Goal: Task Accomplishment & Management: Complete application form

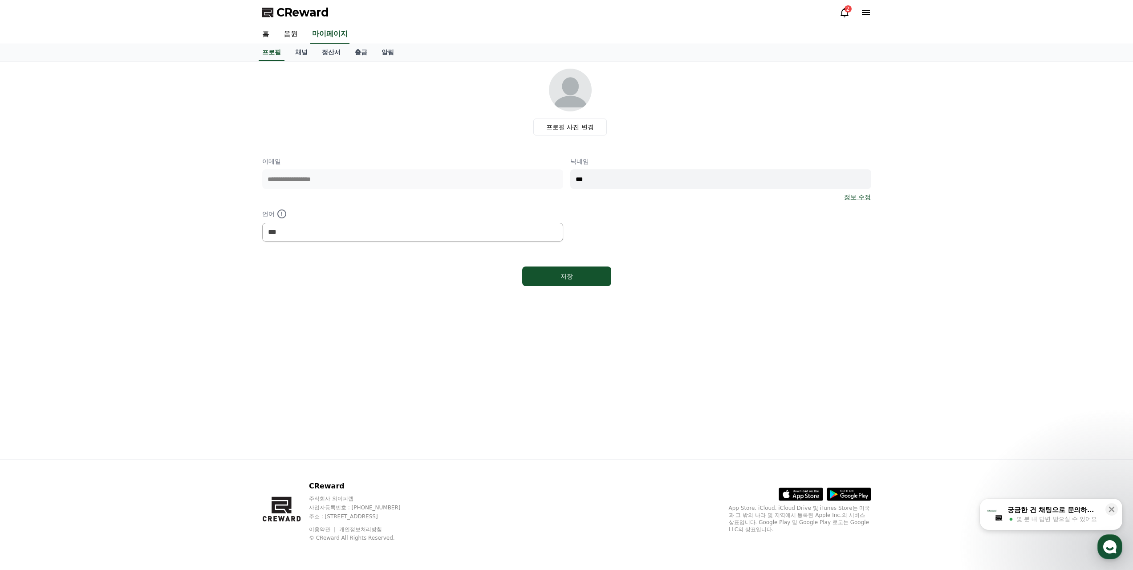
select select "**********"
click at [844, 14] on icon at bounding box center [845, 12] width 11 height 11
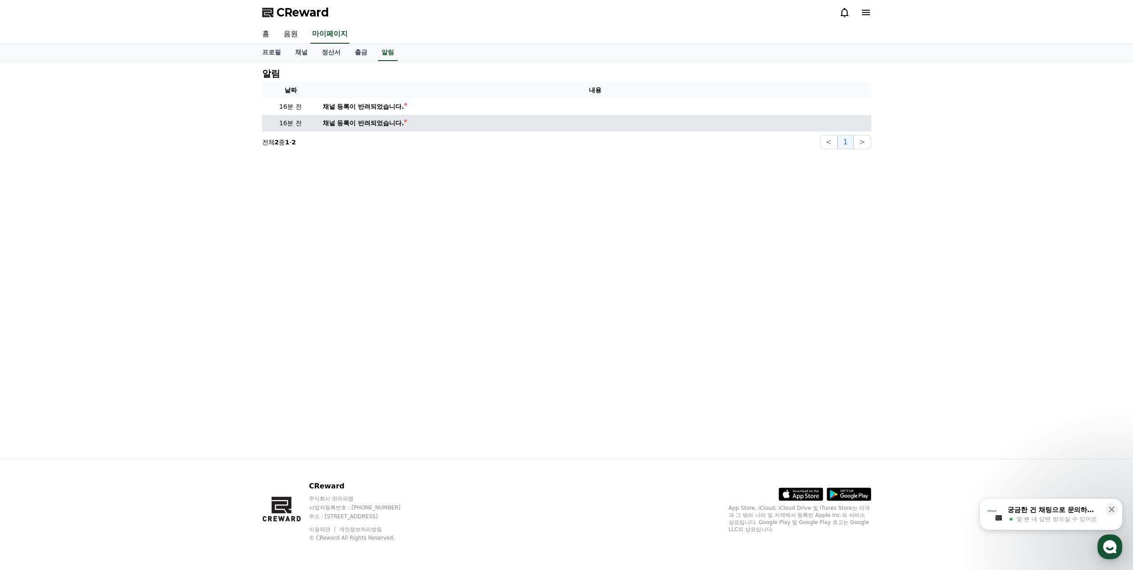
click at [395, 122] on div "채널 등록이 반려되었습니다." at bounding box center [364, 122] width 82 height 9
click at [473, 123] on td "채널 등록이 반려되었습니다." at bounding box center [595, 123] width 552 height 16
click at [332, 125] on div "채널 등록이 반려되었습니다." at bounding box center [364, 122] width 82 height 9
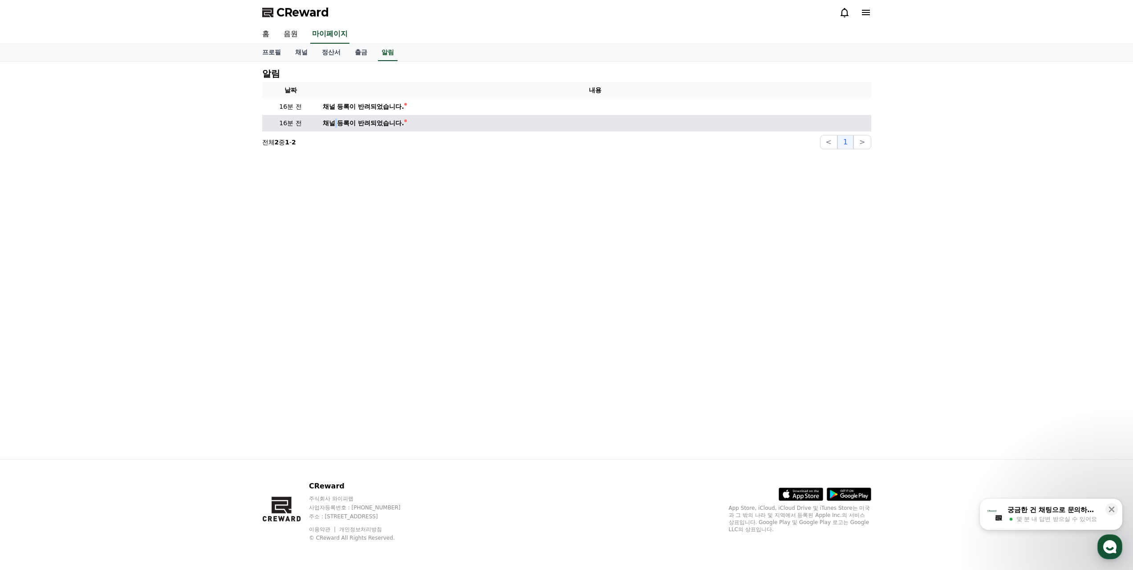
click at [332, 125] on div "채널 등록이 반려되었습니다." at bounding box center [364, 122] width 82 height 9
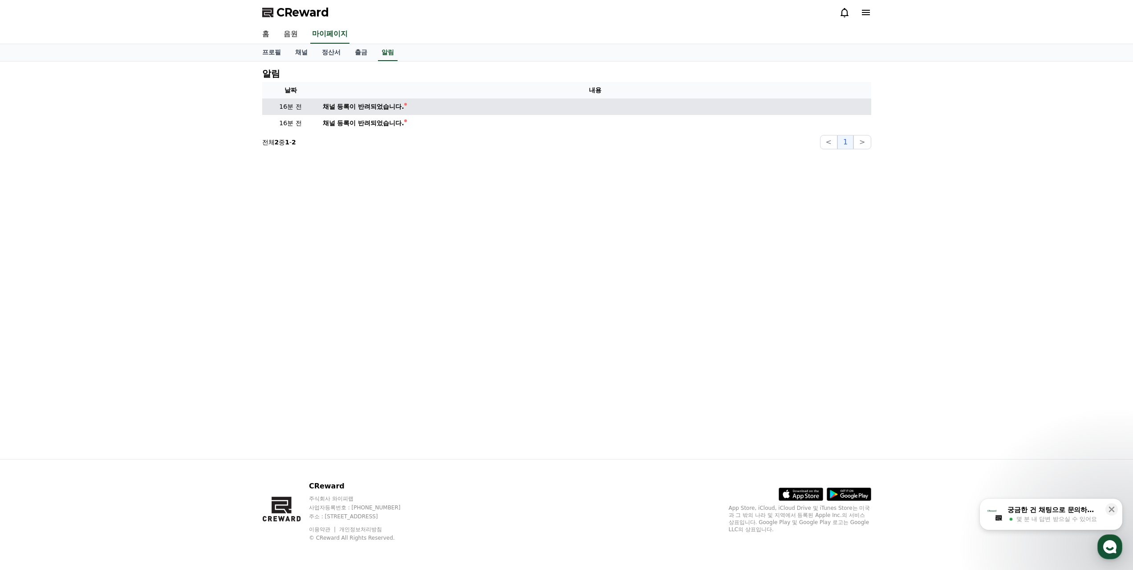
click at [346, 105] on div "채널 등록이 반려되었습니다." at bounding box center [364, 106] width 82 height 9
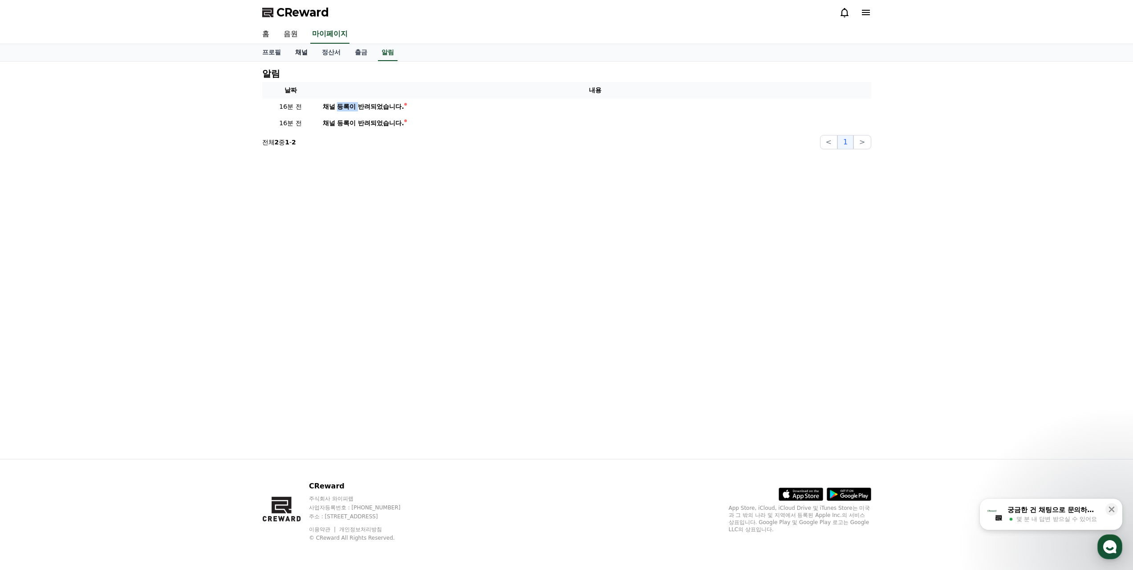
click at [310, 52] on link "채널" at bounding box center [301, 52] width 27 height 17
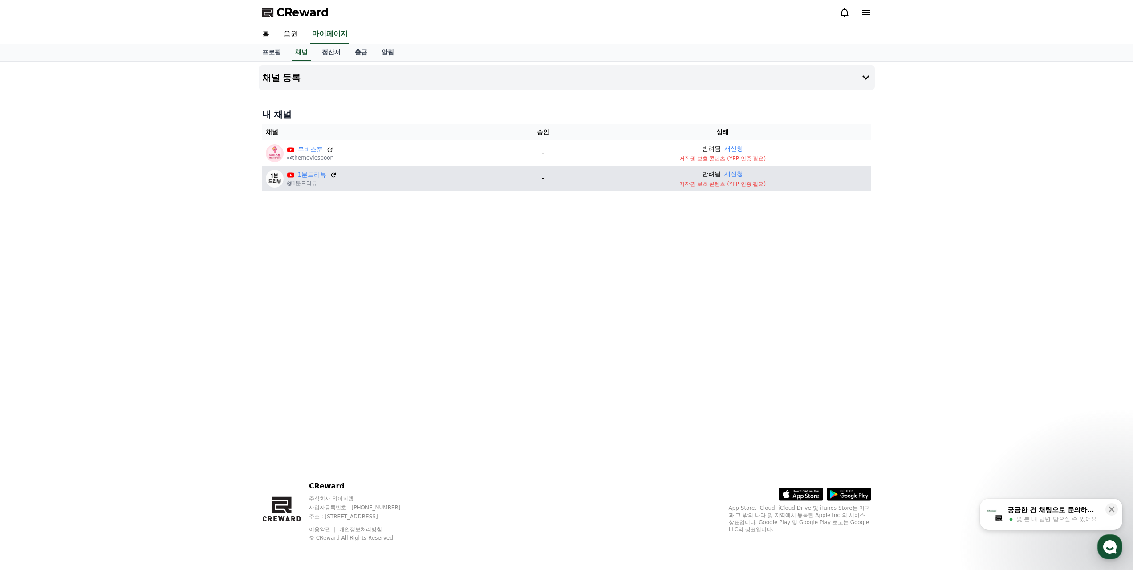
click at [734, 187] on p "저작권 보호 콘텐츠 (YPP 인증 필요)" at bounding box center [723, 183] width 290 height 7
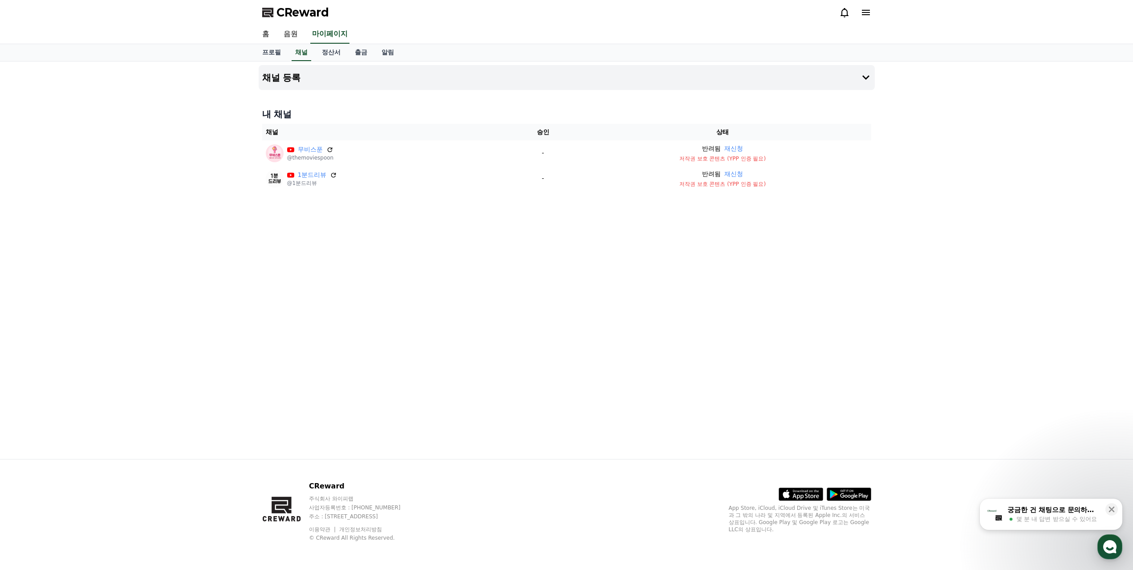
click at [862, 17] on icon at bounding box center [866, 12] width 11 height 11
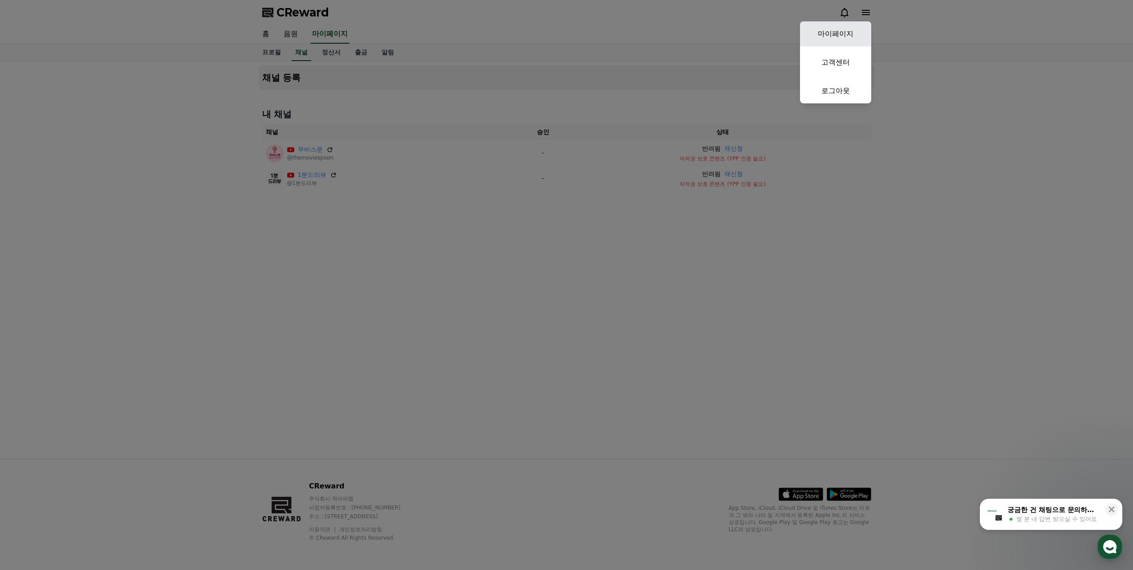
click at [856, 39] on link "마이페이지" at bounding box center [835, 33] width 71 height 25
select select "**********"
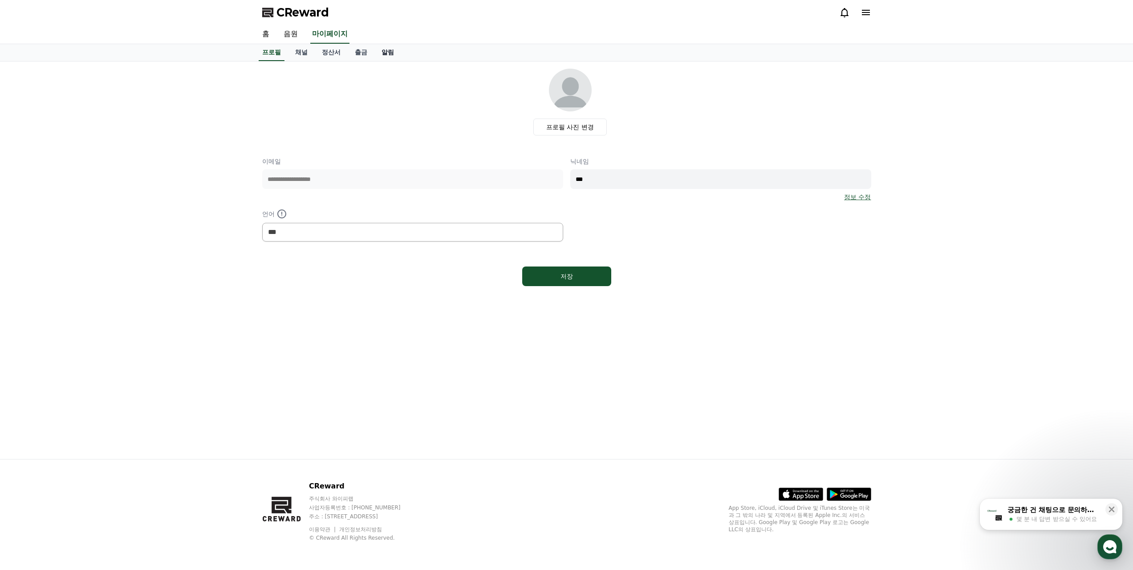
click at [384, 52] on link "알림" at bounding box center [388, 52] width 27 height 17
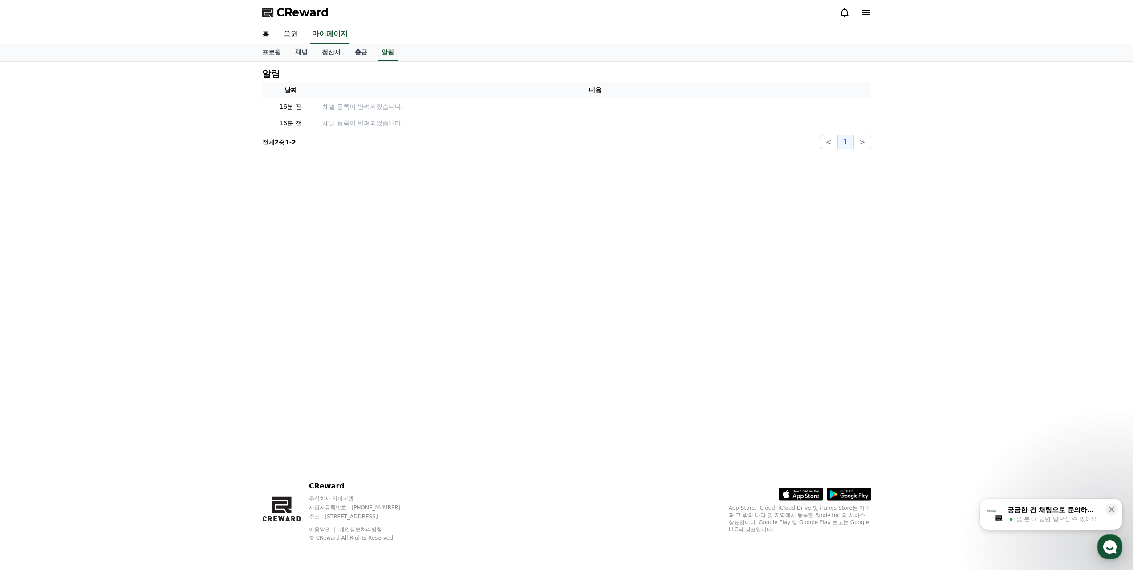
click at [293, 37] on link "음원" at bounding box center [291, 34] width 29 height 19
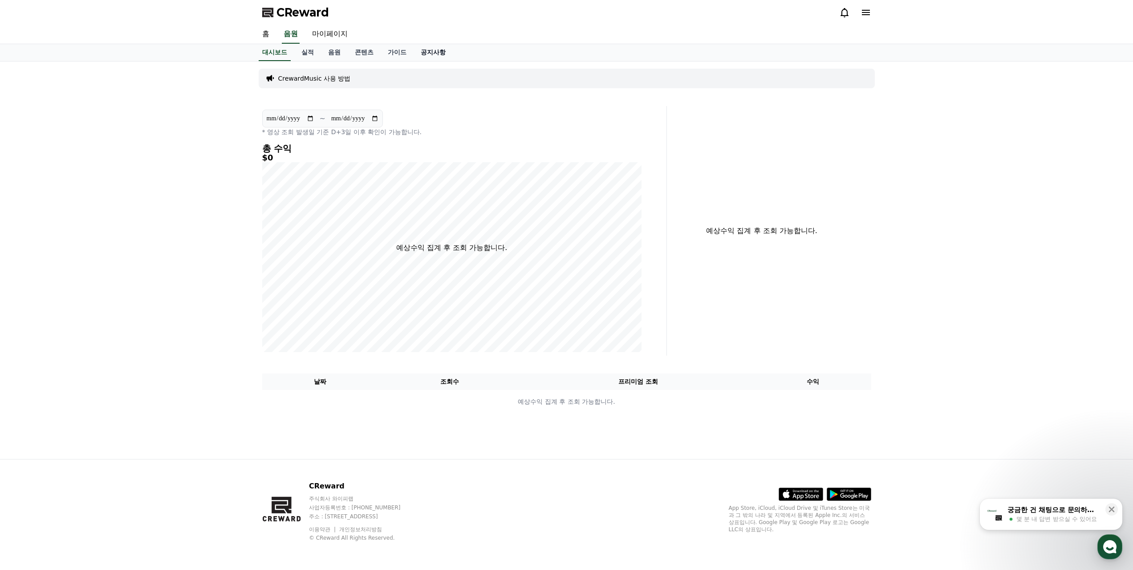
click at [425, 49] on link "공지사항" at bounding box center [433, 52] width 39 height 17
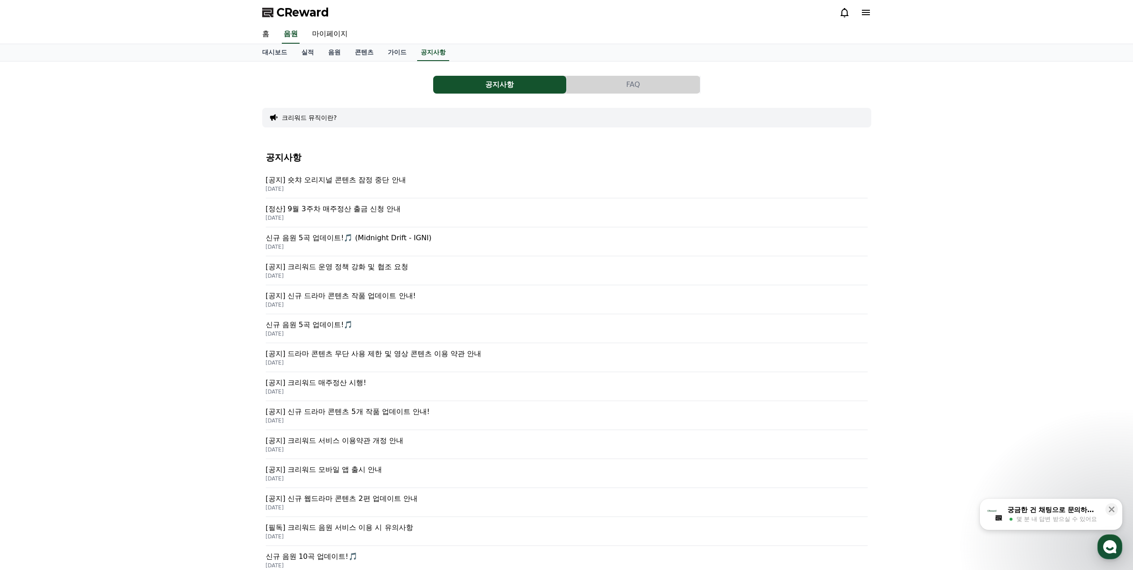
click at [634, 88] on button "FAQ" at bounding box center [633, 85] width 133 height 18
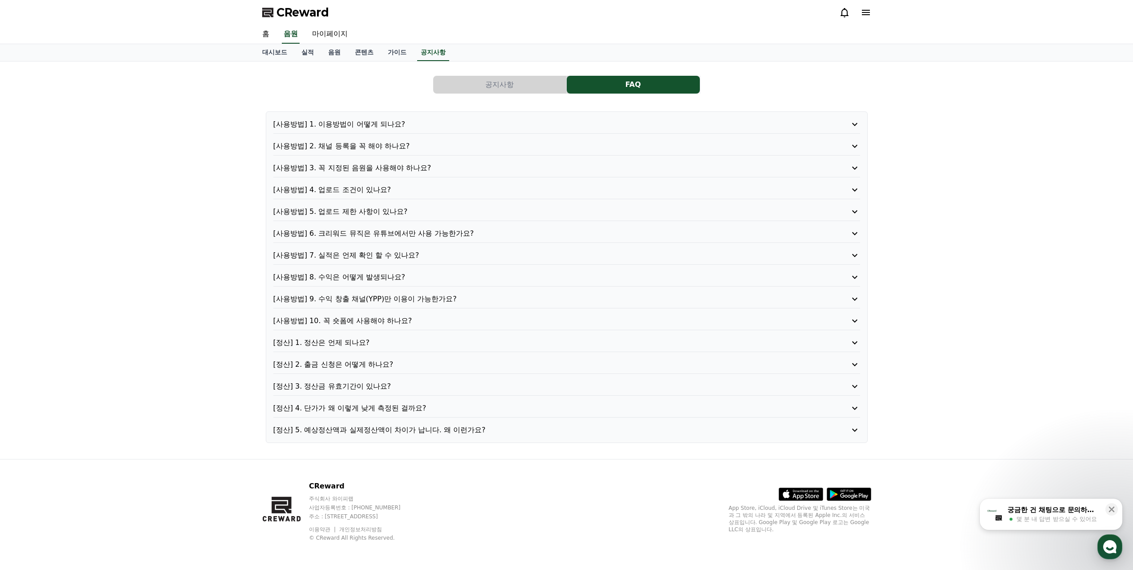
click at [365, 213] on p "[사용방법] 5. 업로드 제한 사항이 있나요?" at bounding box center [543, 211] width 540 height 11
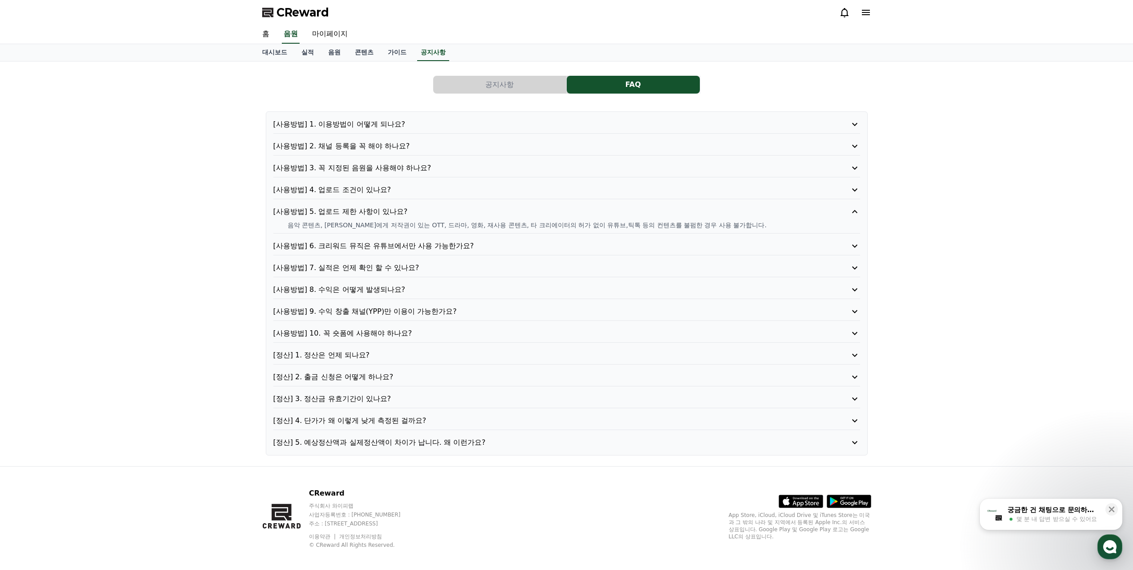
click at [534, 88] on button "공지사항" at bounding box center [499, 85] width 133 height 18
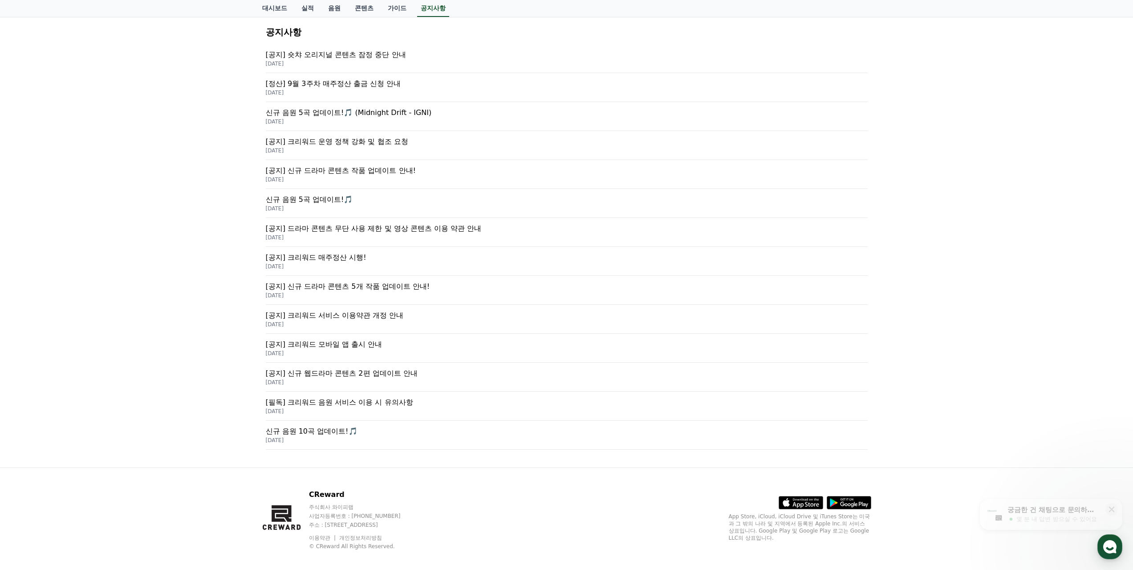
scroll to position [134, 0]
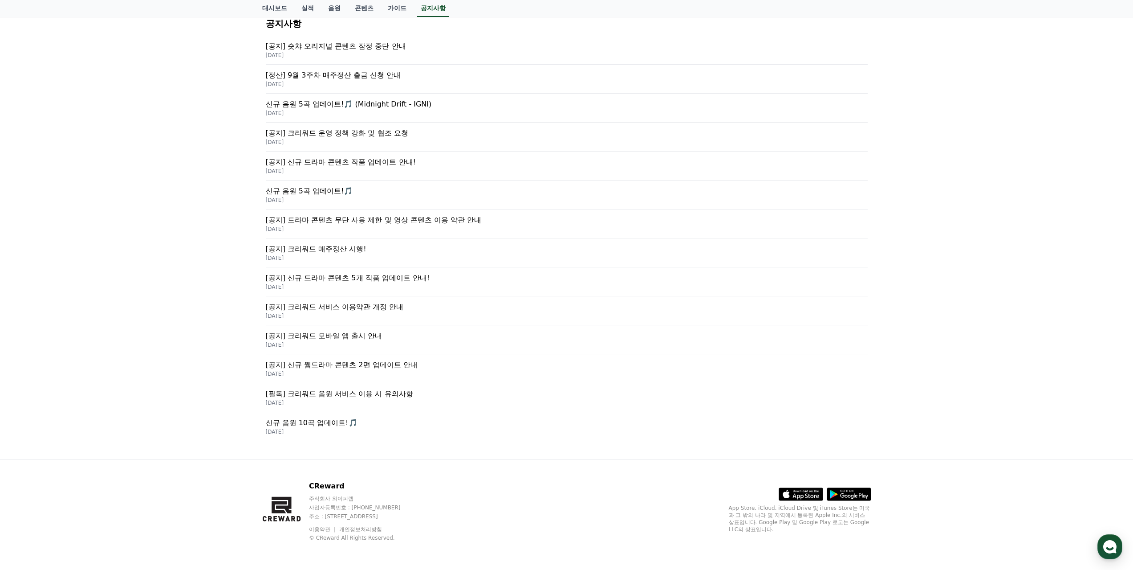
click at [340, 393] on p "[필독] 크리워드 음원 서비스 이용 시 유의사항" at bounding box center [567, 393] width 602 height 11
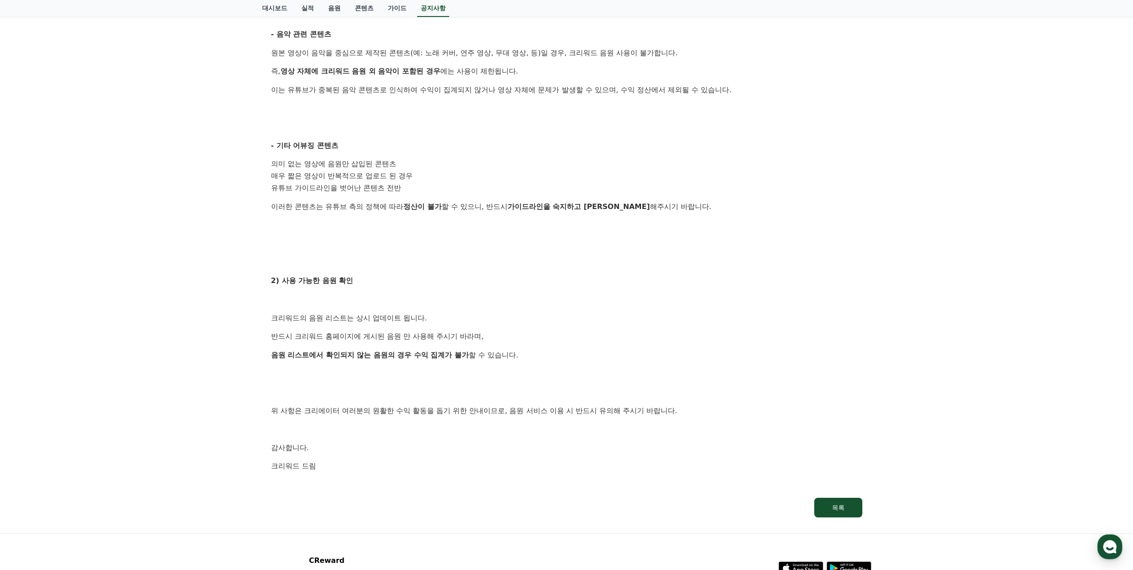
scroll to position [312, 0]
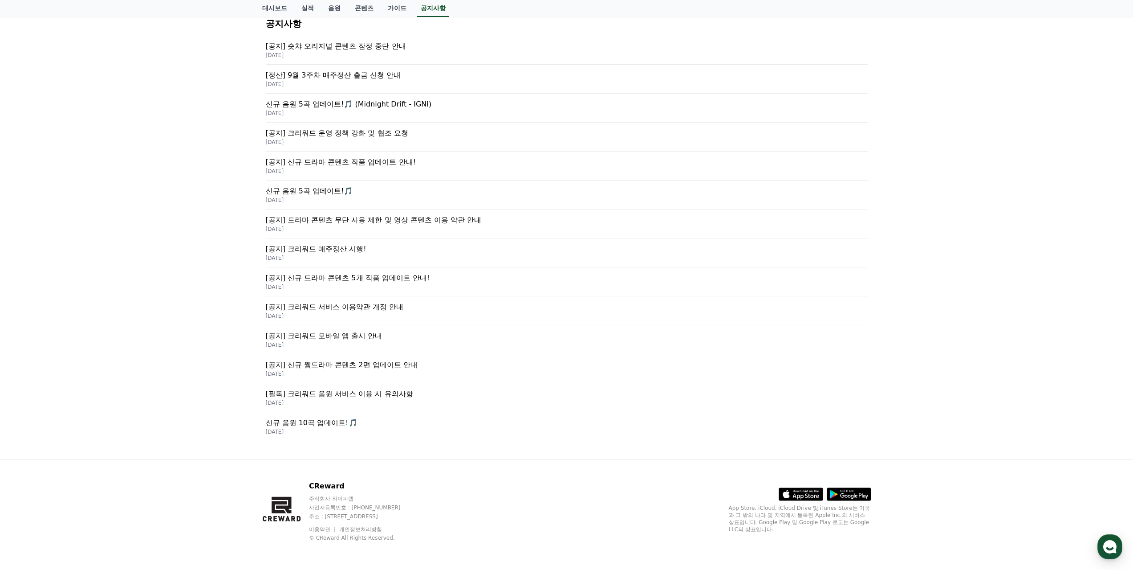
scroll to position [134, 0]
click at [330, 308] on p "[공지] 크리워드 서비스 이용약관 개정 안내" at bounding box center [567, 307] width 602 height 11
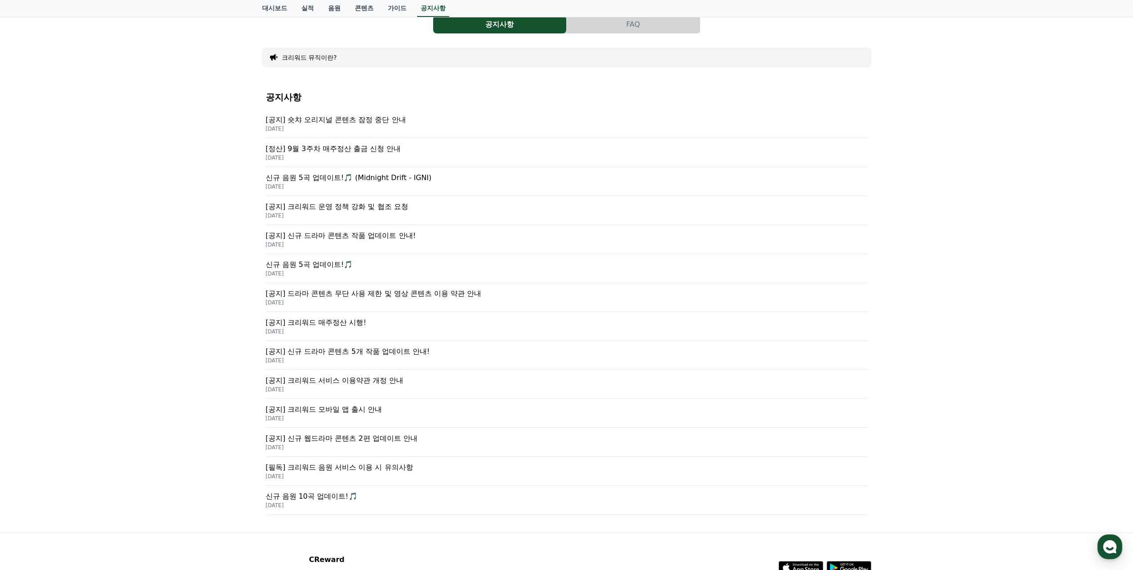
scroll to position [45, 0]
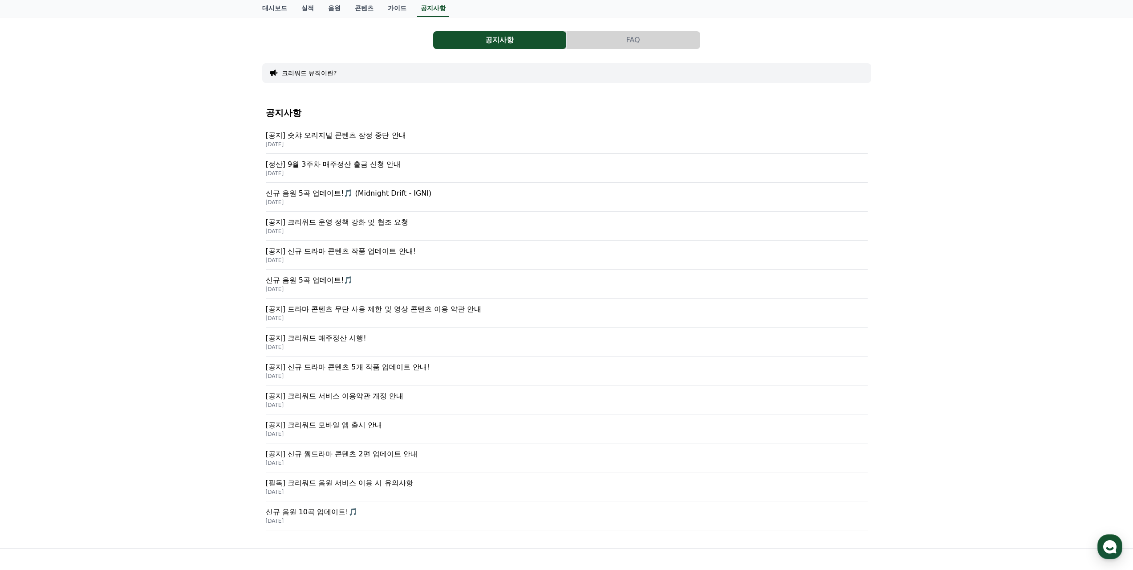
click at [356, 224] on p "[공지] 크리워드 운영 정책 강화 및 협조 요청" at bounding box center [567, 222] width 602 height 11
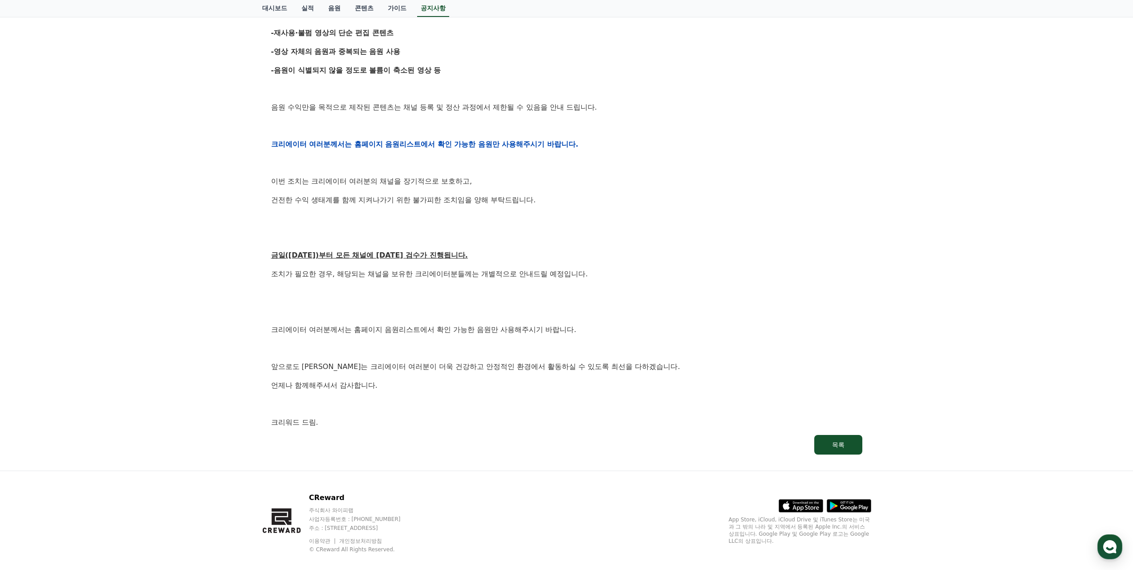
scroll to position [223, 0]
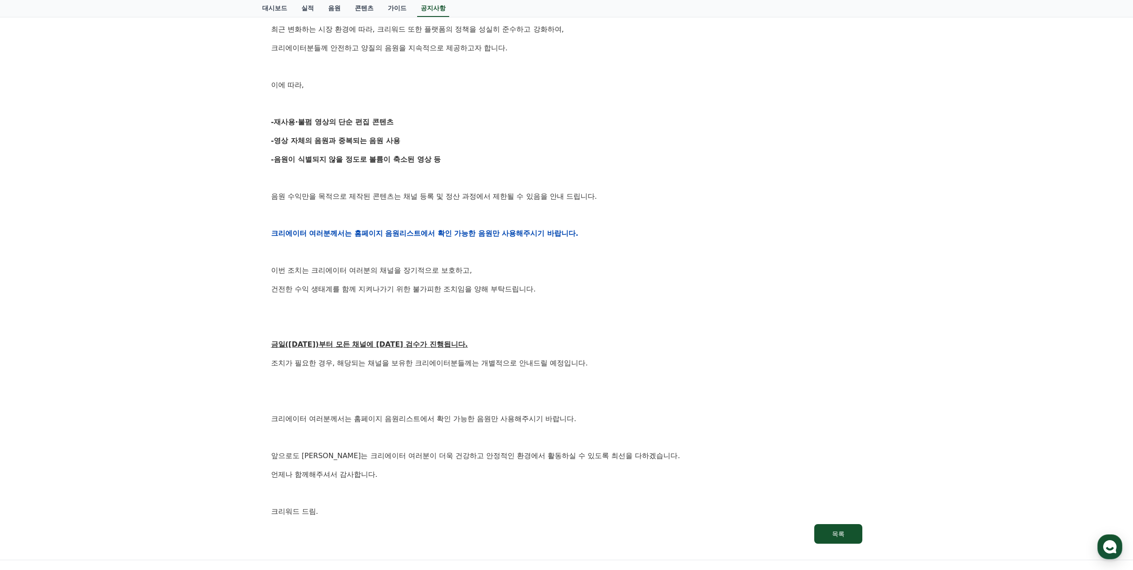
scroll to position [45, 0]
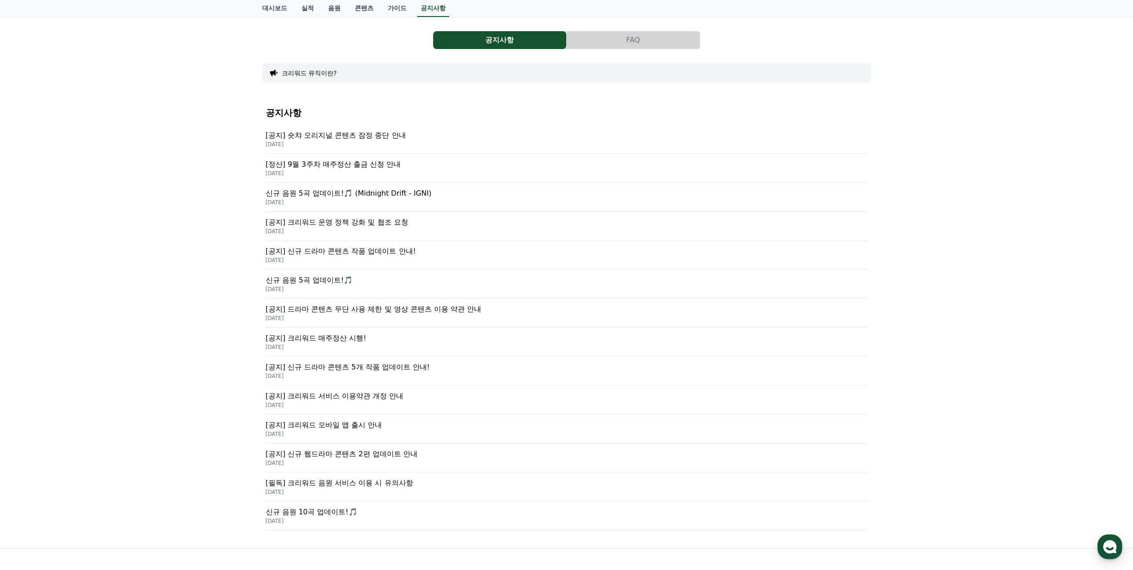
click at [367, 230] on p "2025-09-15" at bounding box center [567, 231] width 602 height 7
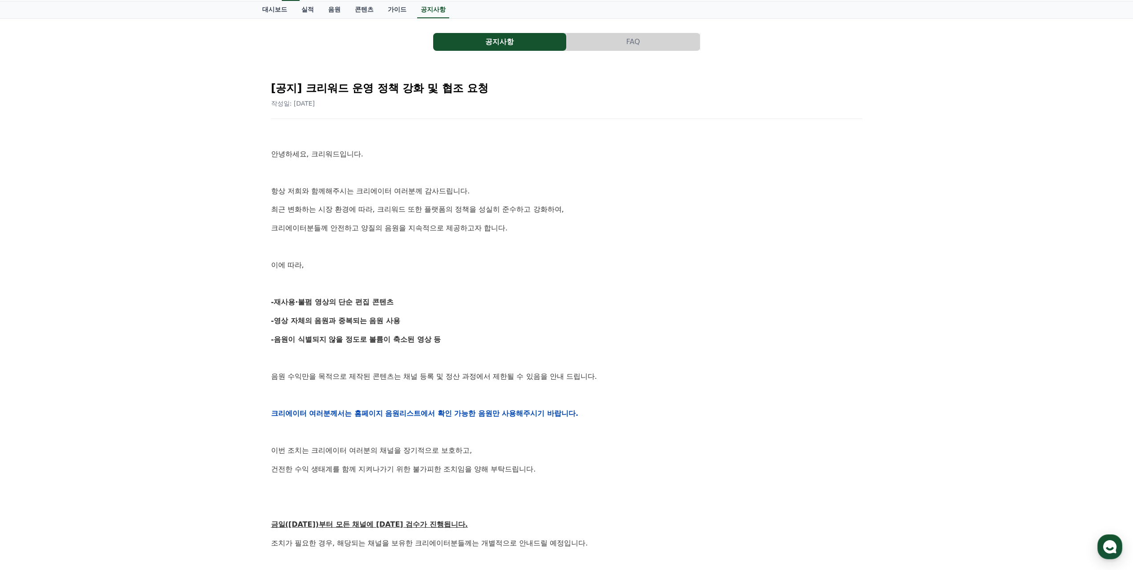
scroll to position [223, 0]
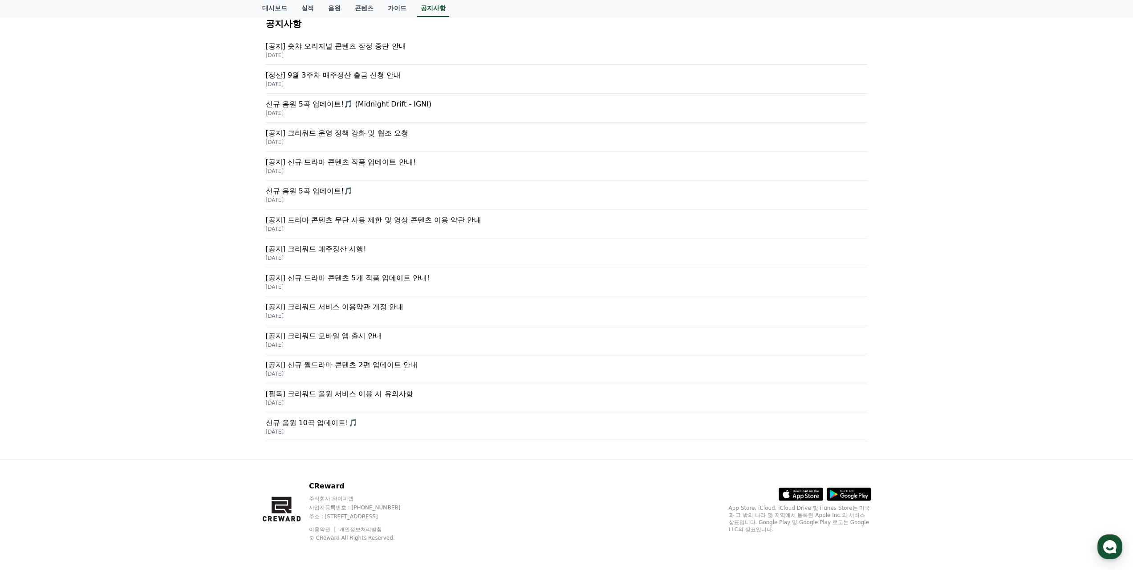
scroll to position [45, 0]
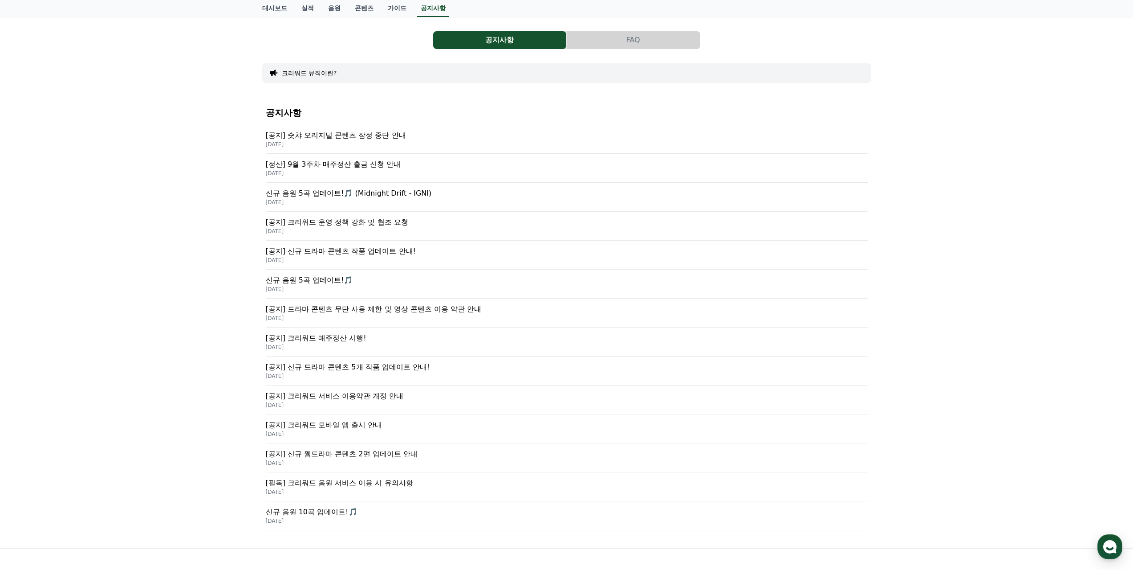
click at [326, 255] on p "[공지] 신규 드라마 콘텐츠 작품 업데이트 안내!" at bounding box center [567, 251] width 602 height 11
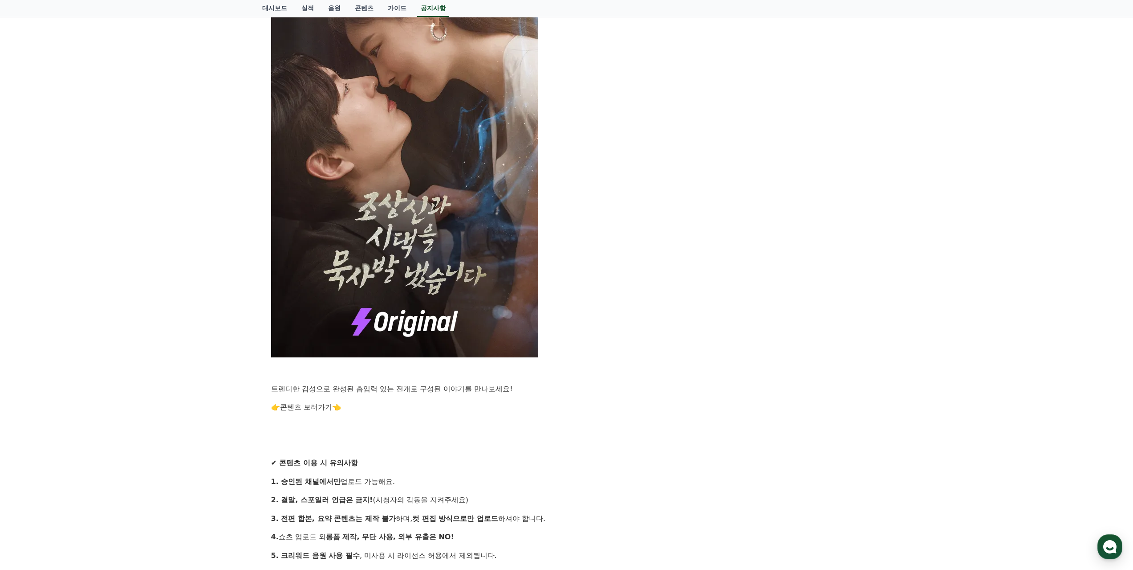
scroll to position [445, 0]
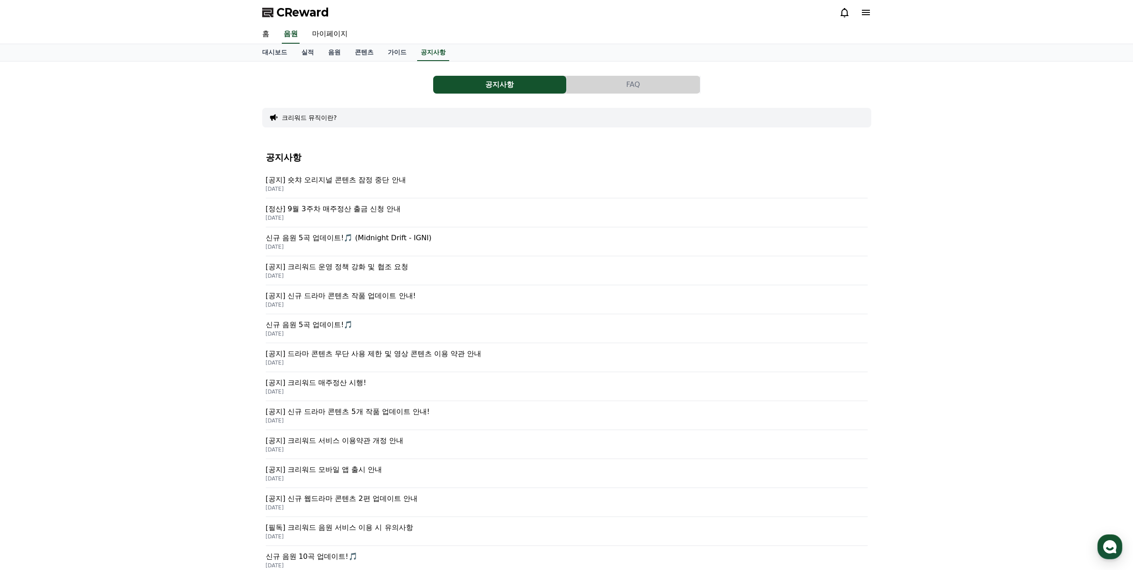
click at [297, 119] on button "크리워드 뮤직이란?" at bounding box center [309, 117] width 55 height 9
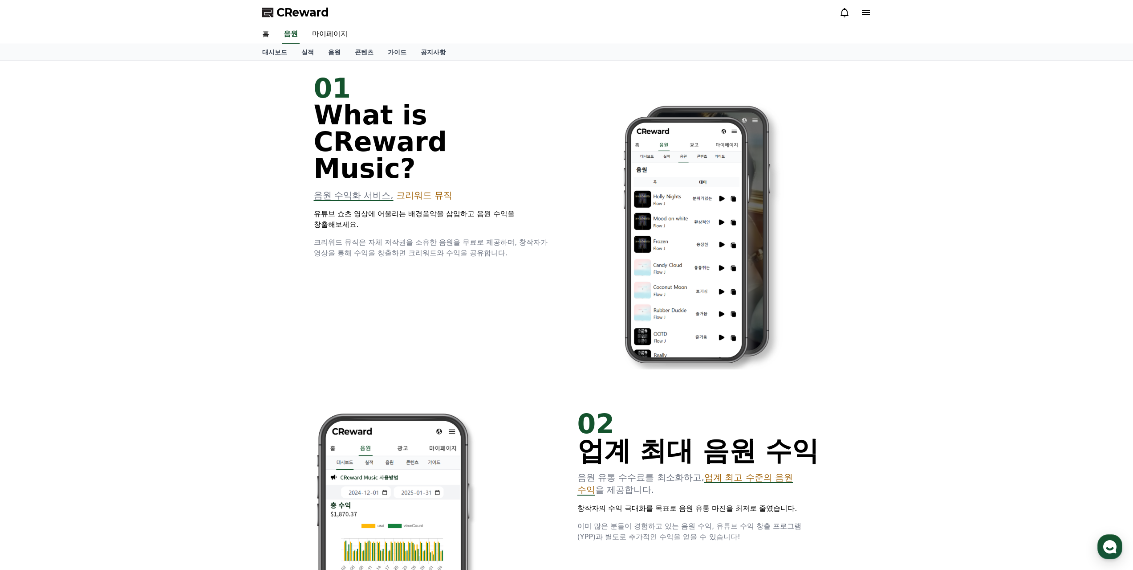
click at [869, 14] on icon at bounding box center [866, 12] width 8 height 5
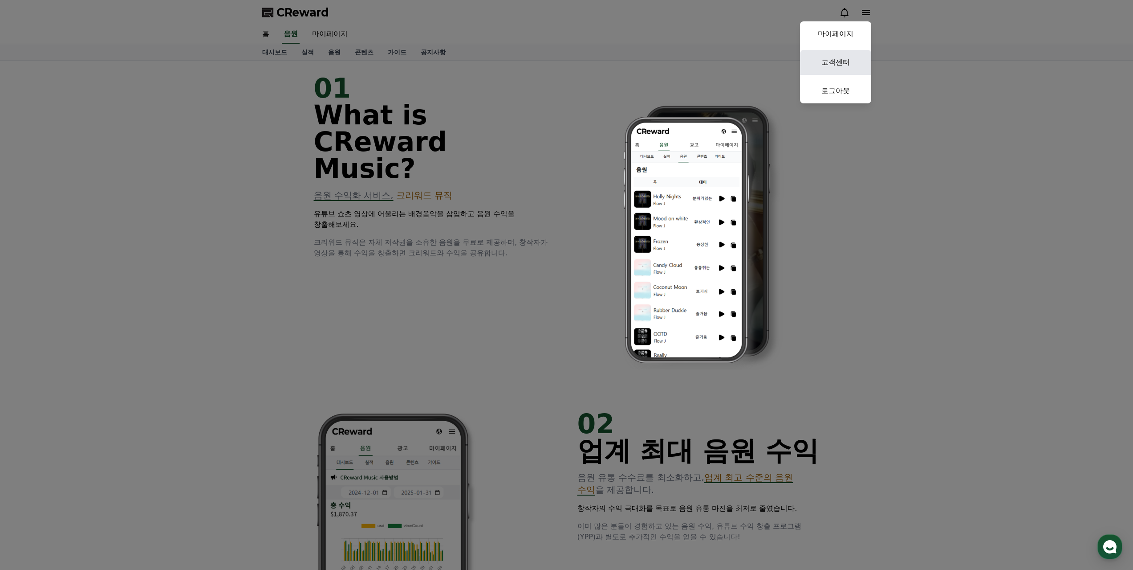
click at [845, 65] on link "고객센터" at bounding box center [835, 62] width 71 height 25
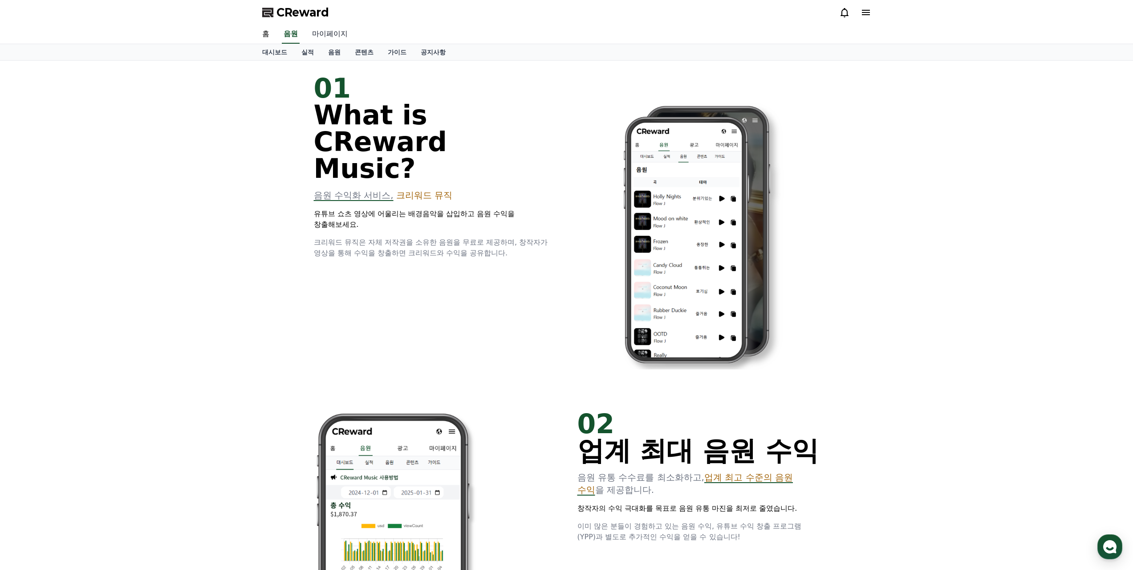
click at [342, 35] on link "마이페이지" at bounding box center [330, 34] width 50 height 19
select select "**********"
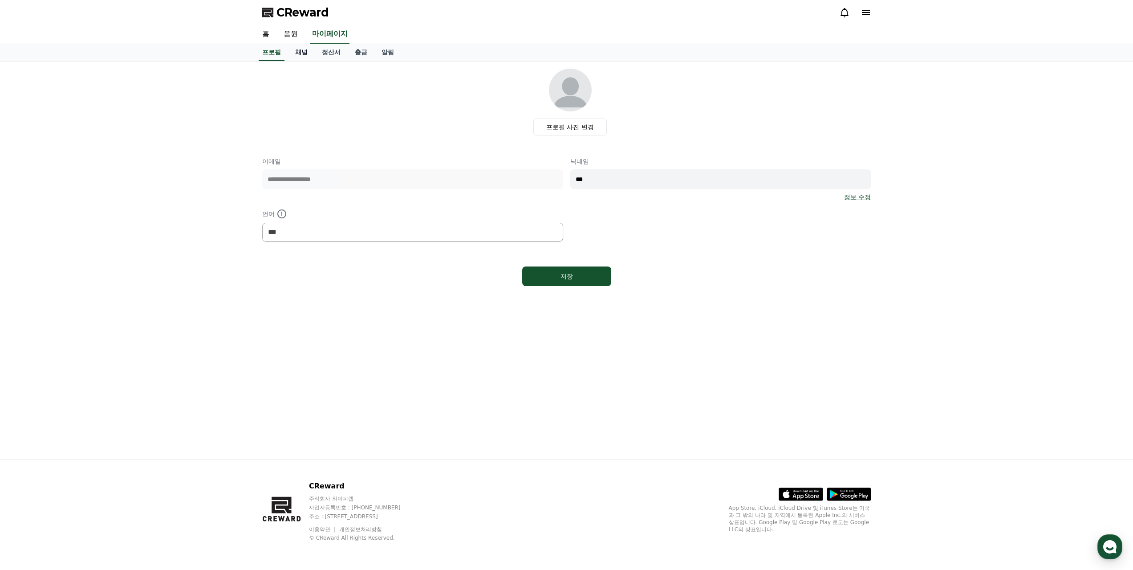
click at [294, 54] on link "채널" at bounding box center [301, 52] width 27 height 17
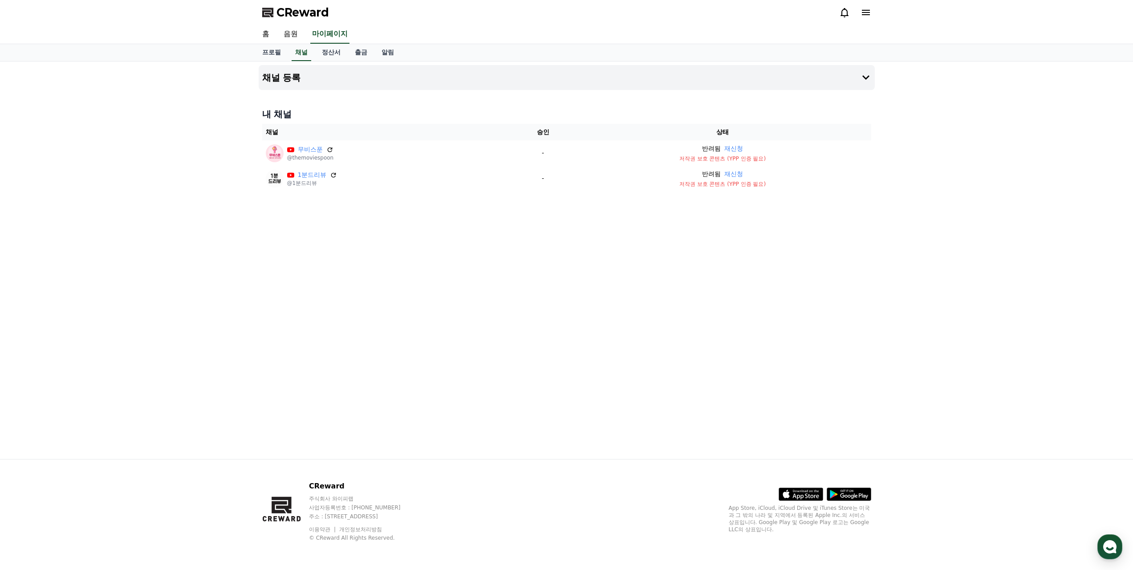
click at [784, 193] on div "내 채널 채널 승인 상태 무비스푼 @themoviespoon - 반려됨 재신청 저작권 보호 콘텐츠 (YPP 인증 필요) 1분드리뷰 @1분드리뷰…" at bounding box center [567, 149] width 616 height 90
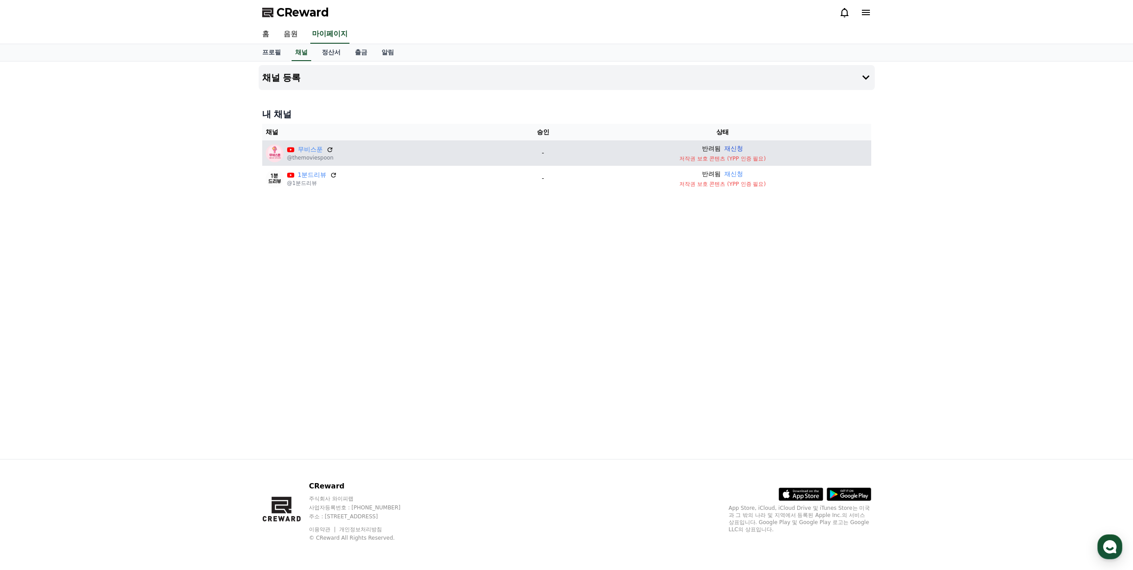
click at [734, 146] on button "재신청" at bounding box center [734, 148] width 19 height 9
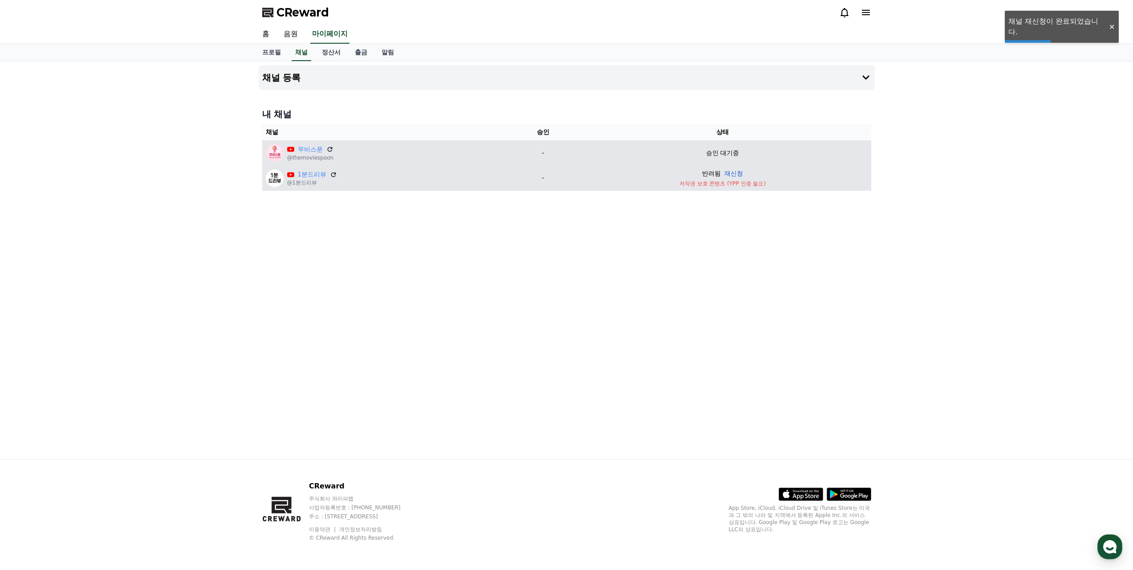
click at [734, 176] on button "재신청" at bounding box center [734, 173] width 19 height 9
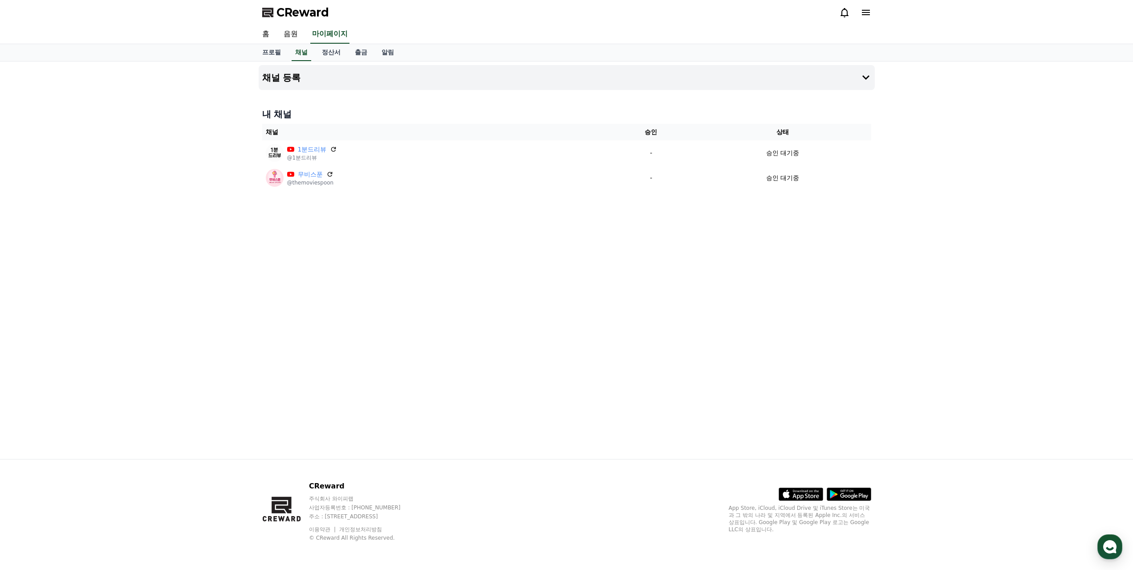
click at [310, 237] on div "채널 등록 내 채널 채널 승인 상태 1분드리뷰 @1분드리뷰 - 승인 대기중 무비스푼 @themoviespoon - 승인 대기중" at bounding box center [567, 259] width 624 height 397
click at [366, 378] on div "채널 등록 내 채널 채널 승인 상태 1분드리뷰 @1분드리뷰 - 승인 대기중 무비스푼 @themoviespoon - 승인 대기중" at bounding box center [567, 259] width 624 height 397
click at [478, 248] on div "채널 등록 내 채널 채널 승인 상태 1분드리뷰 @1분드리뷰 - 승인 대기중 무비스푼 @themoviespoon - 승인 대기중" at bounding box center [567, 259] width 624 height 397
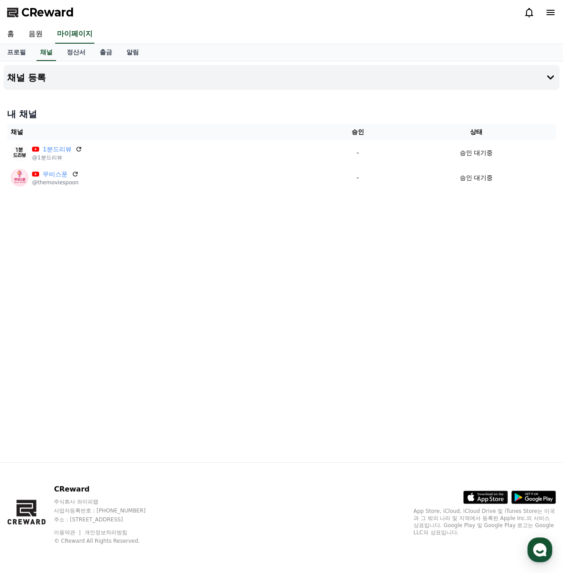
click at [242, 292] on div "채널 등록 내 채널 채널 승인 상태 1분드리뷰 @1분드리뷰 - 승인 대기중 무비스푼 @themoviespoon - 승인 대기중" at bounding box center [281, 261] width 563 height 401
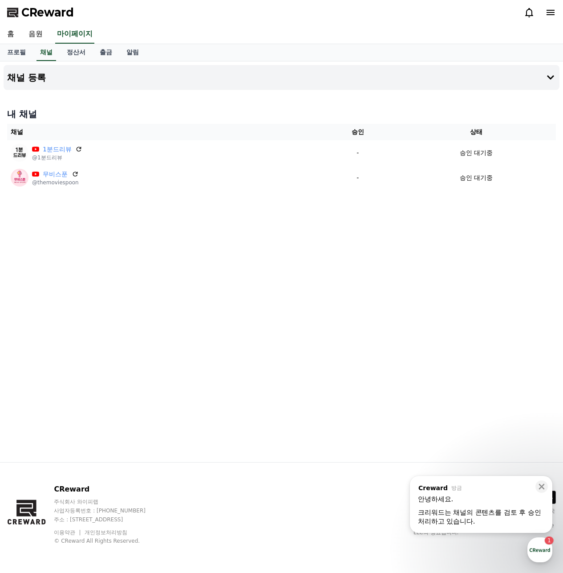
click at [552, 15] on icon at bounding box center [551, 12] width 8 height 5
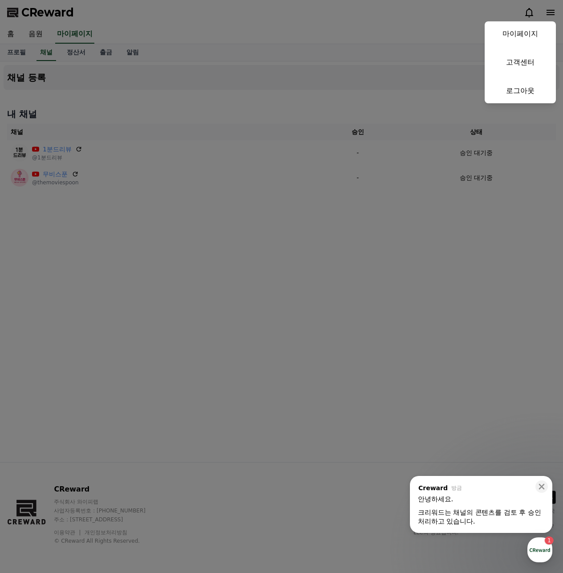
drag, startPoint x: 423, startPoint y: 19, endPoint x: 222, endPoint y: 21, distance: 201.3
click at [422, 20] on button "close" at bounding box center [281, 286] width 563 height 573
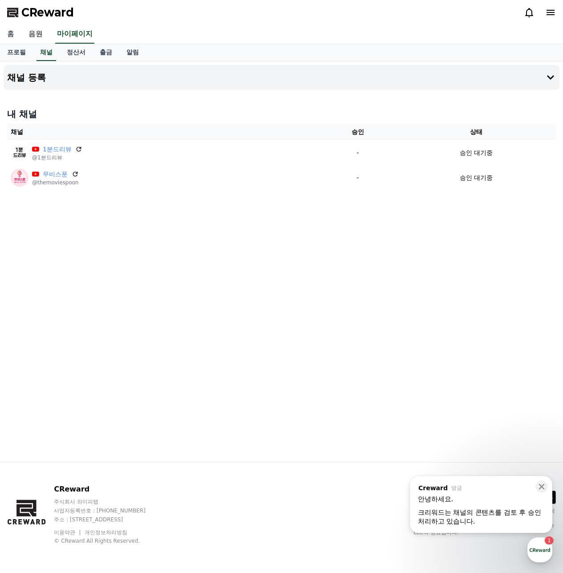
click at [13, 35] on link "홈" at bounding box center [10, 34] width 21 height 19
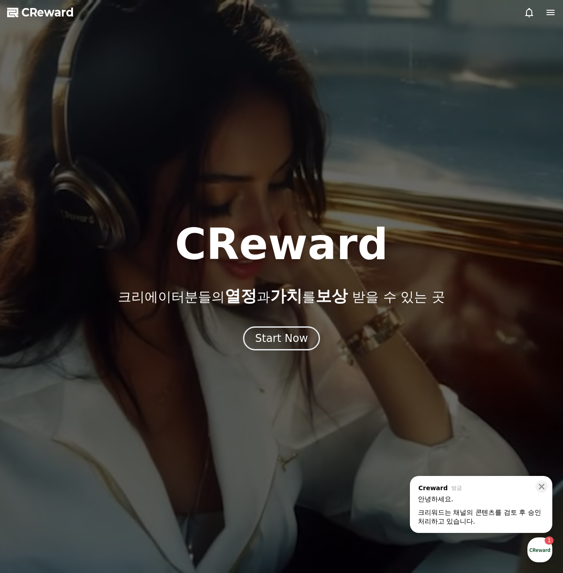
click at [554, 12] on icon at bounding box center [551, 12] width 8 height 5
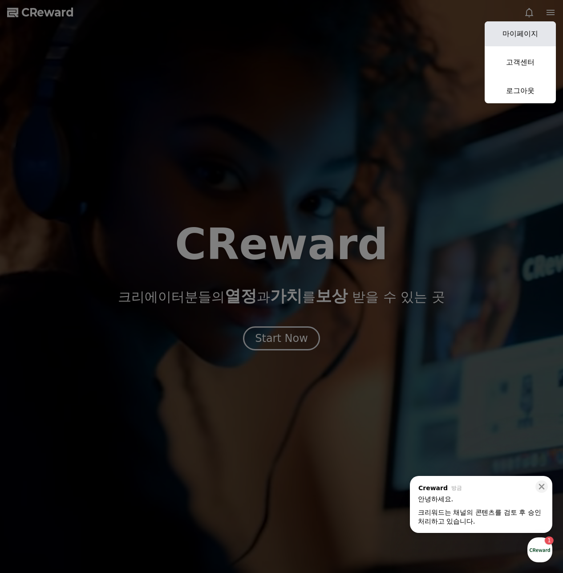
click at [526, 31] on link "마이페이지" at bounding box center [520, 33] width 71 height 25
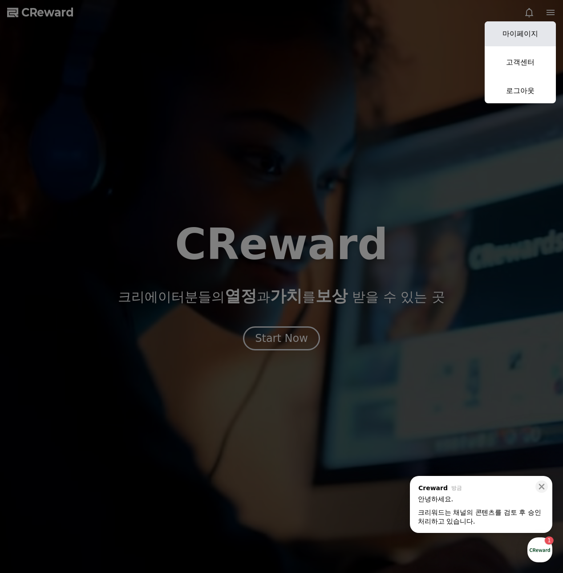
select select "**********"
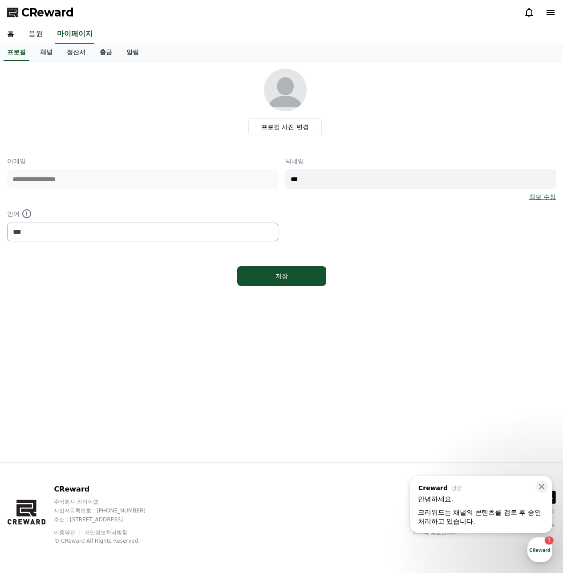
click at [37, 34] on link "음원" at bounding box center [35, 34] width 29 height 19
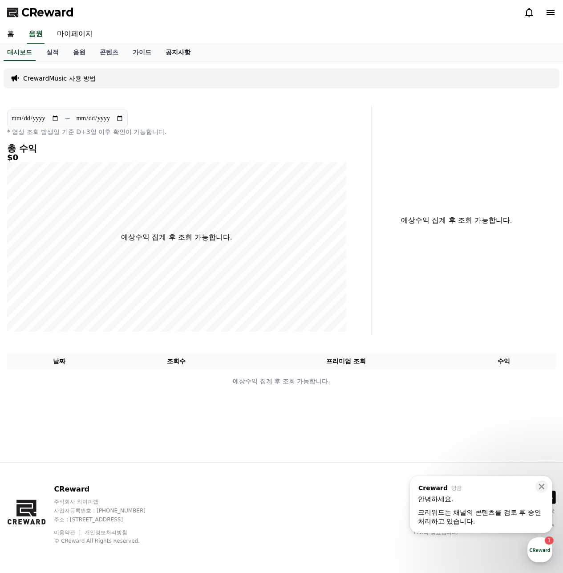
click at [173, 56] on link "공지사항" at bounding box center [178, 52] width 39 height 17
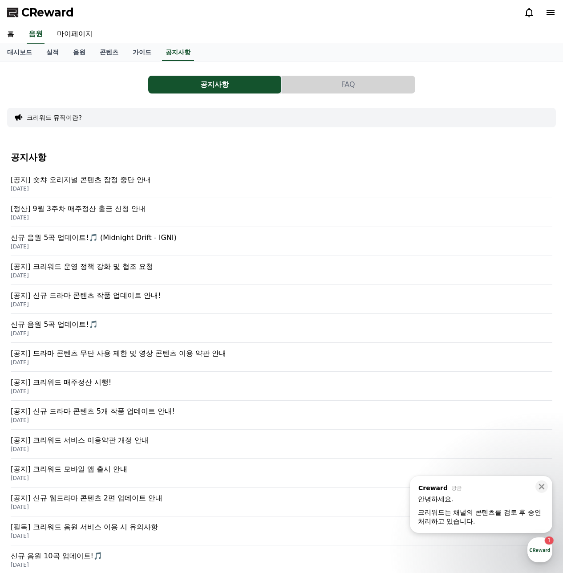
click at [346, 75] on div "공지사항 FAQ 크리워드 뮤직이란? 공지사항 [공지] 숏챠 오리지널 콘텐츠 잠정 중단 안내 [DATE] [정산] 9월 3주차 매주정산 출금 신…" at bounding box center [281, 327] width 549 height 517
click at [343, 85] on button "FAQ" at bounding box center [348, 85] width 133 height 18
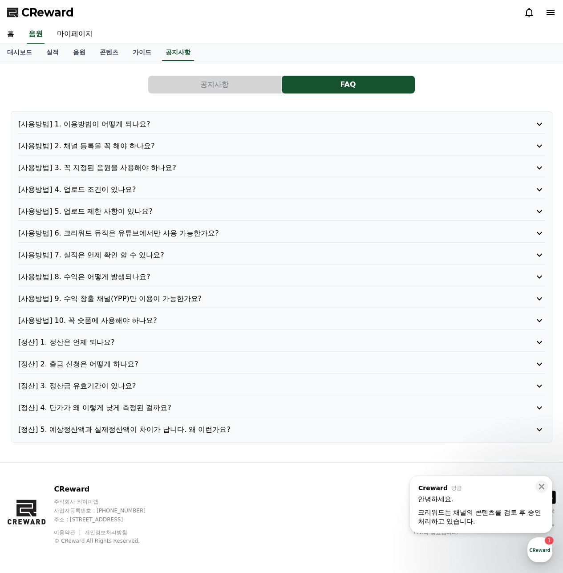
click at [105, 128] on p "[사용방법] 1. 이용방법이 어떻게 되나요?" at bounding box center [260, 124] width 485 height 11
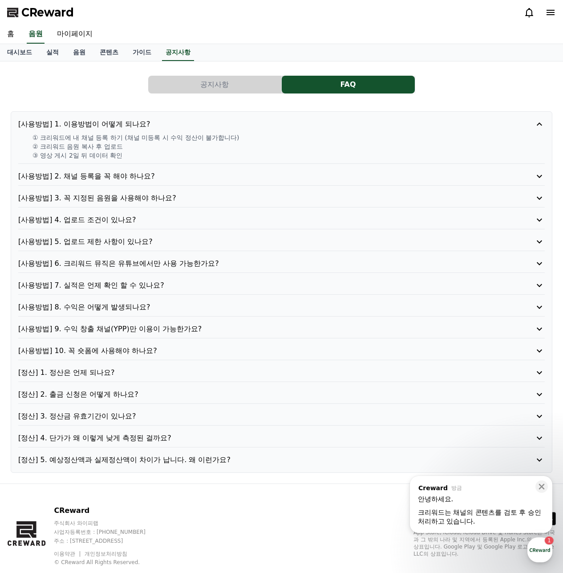
click at [92, 178] on p "[사용방법] 2. 채널 등록을 꼭 해야 하나요?" at bounding box center [260, 176] width 485 height 11
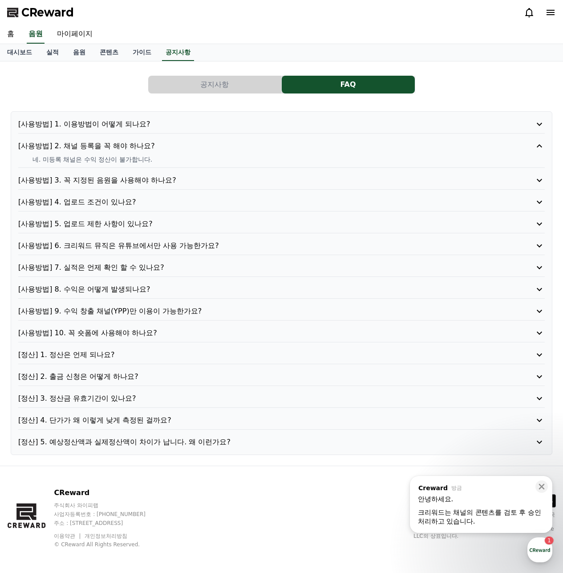
click at [121, 204] on p "[사용방법] 4. 업로드 조건이 있나요?" at bounding box center [260, 202] width 485 height 11
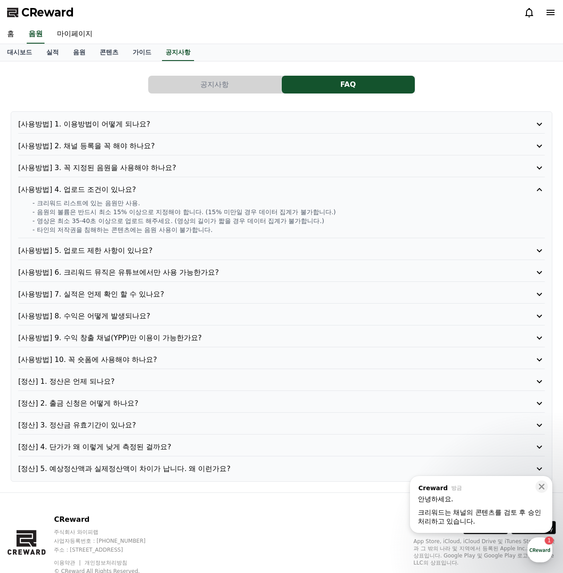
click at [117, 254] on p "[사용방법] 5. 업로드 제한 사항이 있나요?" at bounding box center [260, 250] width 485 height 11
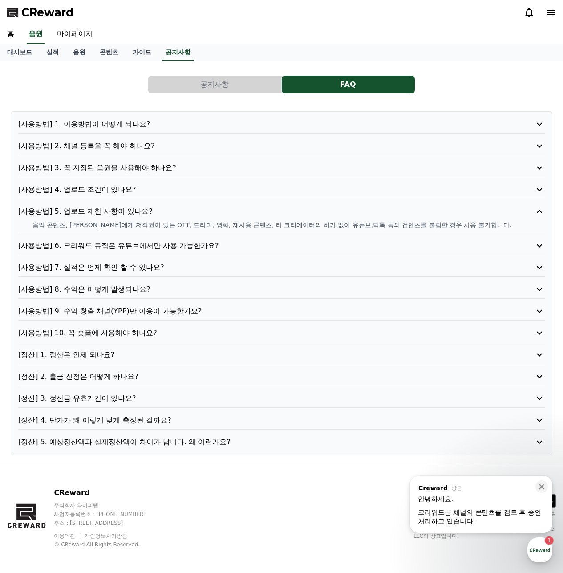
click at [103, 314] on p "[사용방법] 9. 수익 창출 채널(YPP)만 이용이 가능한가요?" at bounding box center [260, 311] width 485 height 11
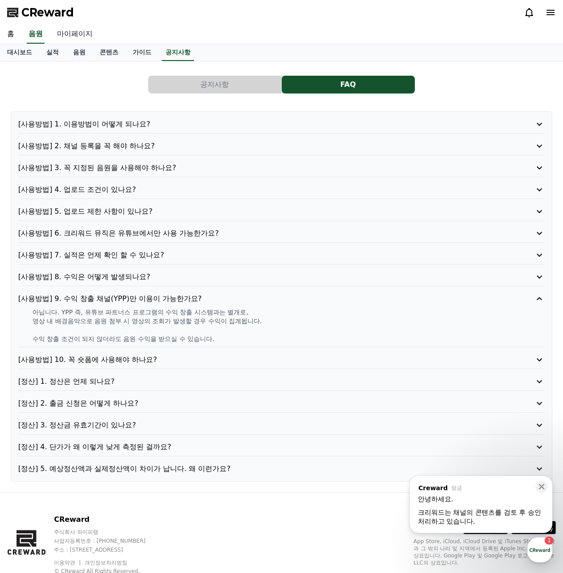
click at [96, 35] on link "마이페이지" at bounding box center [75, 34] width 50 height 19
select select "**********"
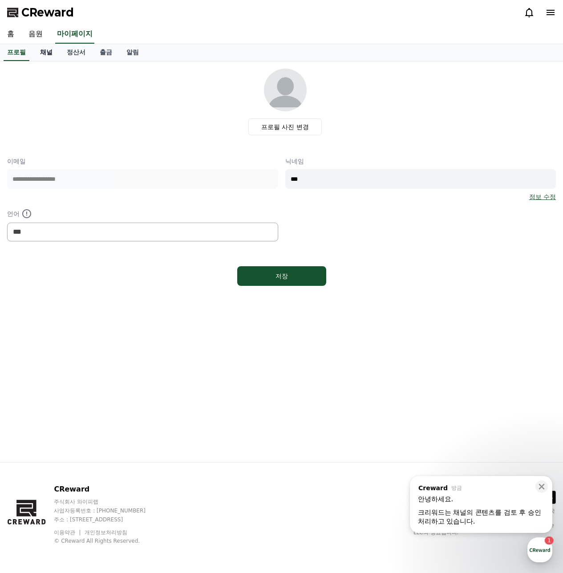
click at [51, 54] on link "채널" at bounding box center [46, 52] width 27 height 17
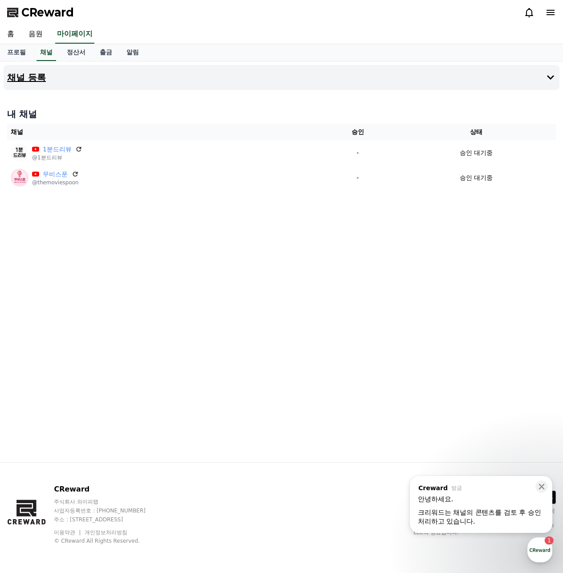
click at [41, 73] on h4 "채널 등록" at bounding box center [26, 78] width 39 height 10
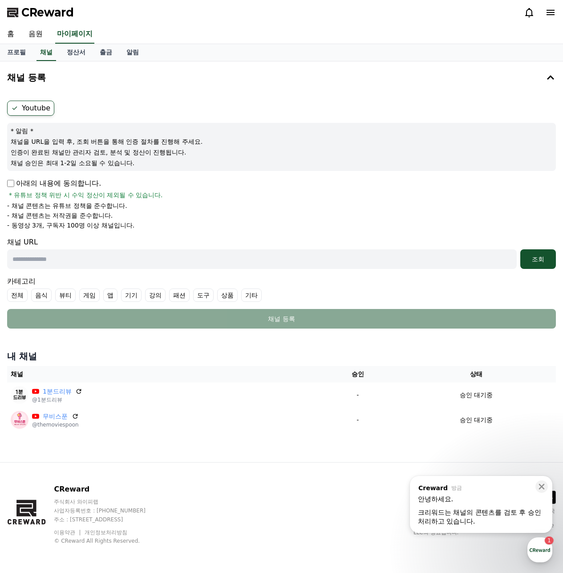
click at [47, 261] on input "text" at bounding box center [262, 259] width 510 height 20
paste input "**********"
type input "**********"
click at [550, 260] on div "조회" at bounding box center [538, 259] width 29 height 9
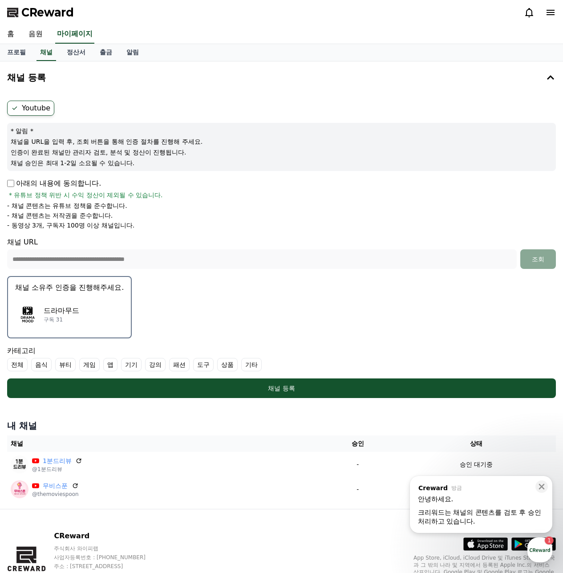
click at [255, 369] on label "기타" at bounding box center [251, 364] width 20 height 13
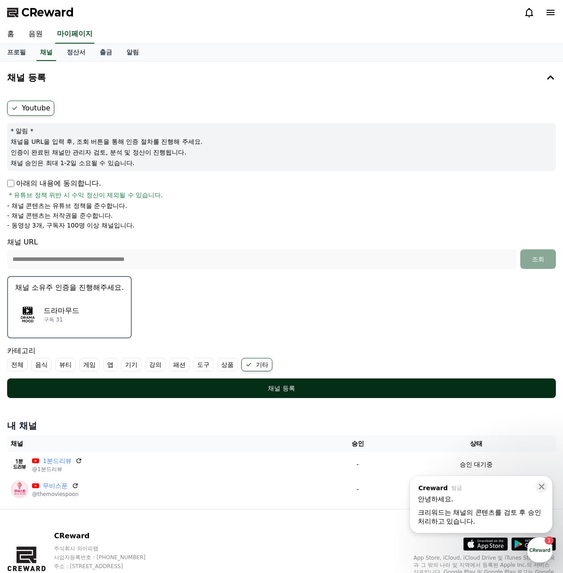
click at [255, 393] on button "채널 등록" at bounding box center [281, 389] width 549 height 20
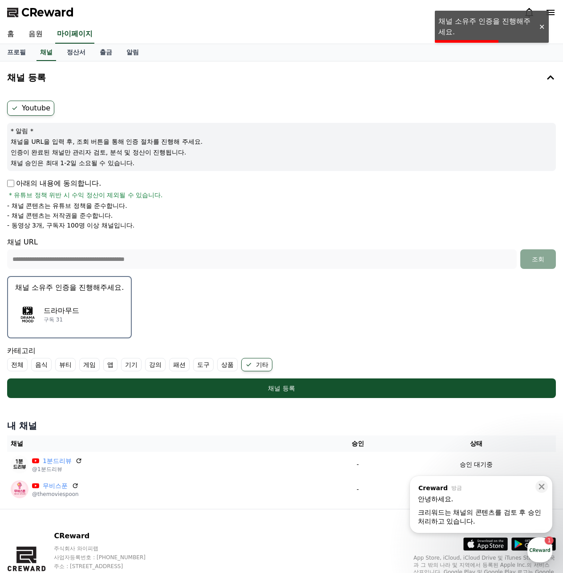
click at [82, 310] on div "드라마무드 구독 31" at bounding box center [69, 315] width 109 height 36
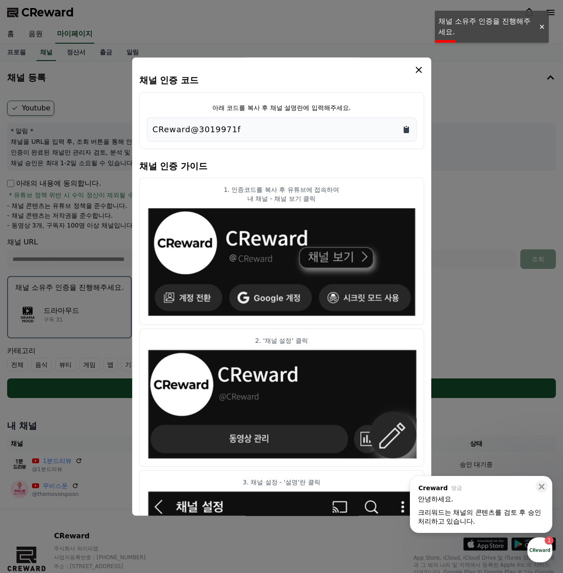
click at [402, 128] on div "CReward@3019971f" at bounding box center [282, 129] width 258 height 12
click at [405, 127] on icon "Copy to clipboard" at bounding box center [406, 129] width 9 height 9
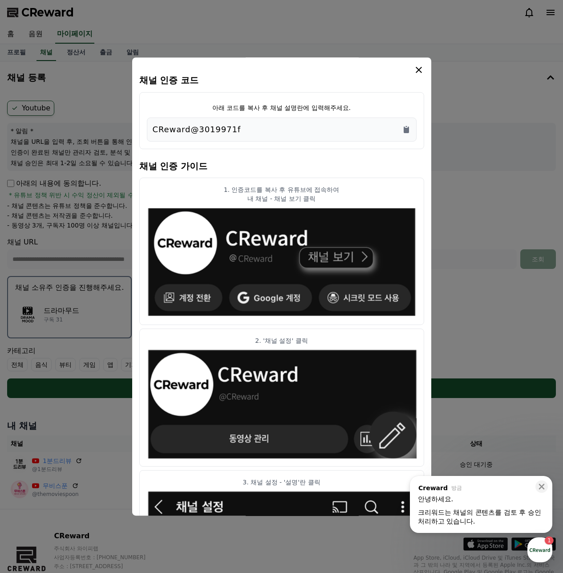
click at [416, 68] on icon "modal" at bounding box center [419, 70] width 11 height 11
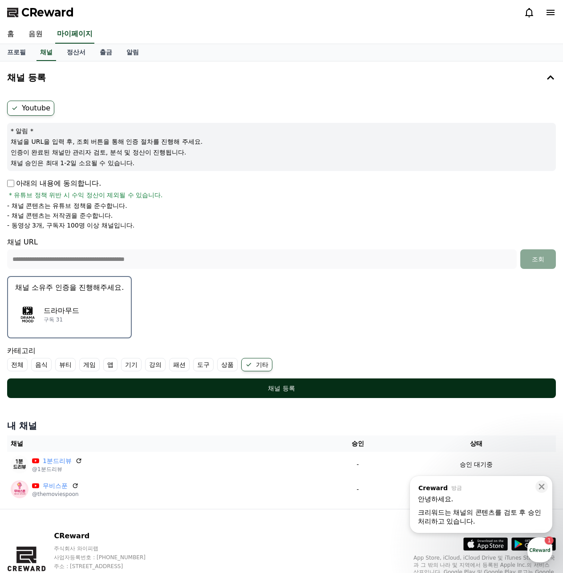
click at [473, 389] on div "채널 등록" at bounding box center [282, 388] width 514 height 9
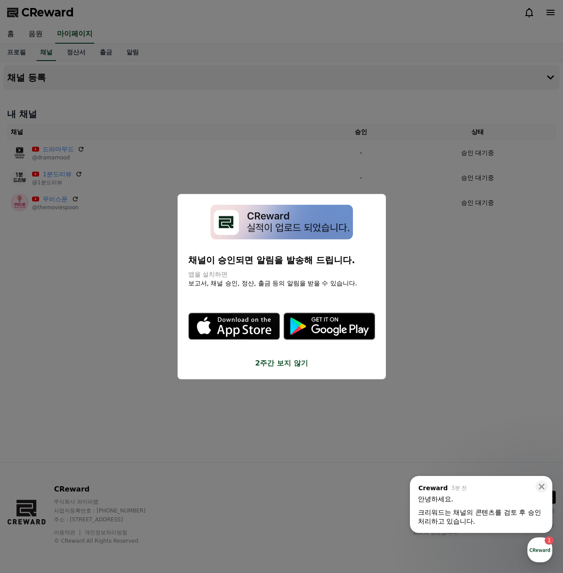
drag, startPoint x: 446, startPoint y: 364, endPoint x: 346, endPoint y: 363, distance: 100.2
click at [447, 363] on button "close modal" at bounding box center [281, 286] width 563 height 573
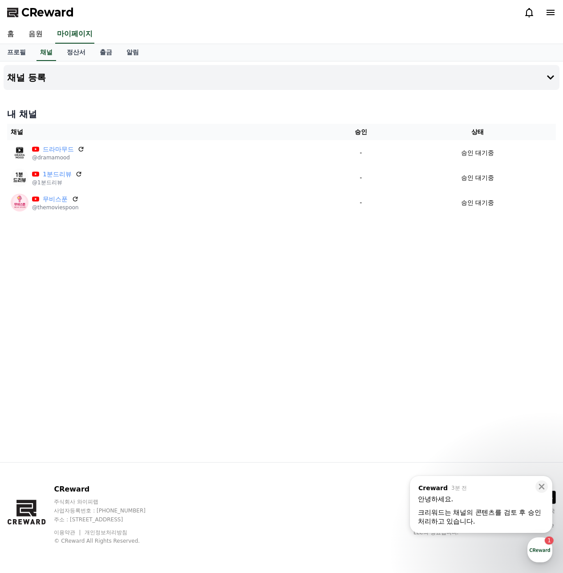
click at [261, 267] on div "채널 등록 내 채널 채널 승인 상태 드라마무드 @dramamood - 승인 대기중 1분드리뷰 @1분드리뷰 - 승인 대기중 무비스푼 @themo…" at bounding box center [281, 261] width 563 height 401
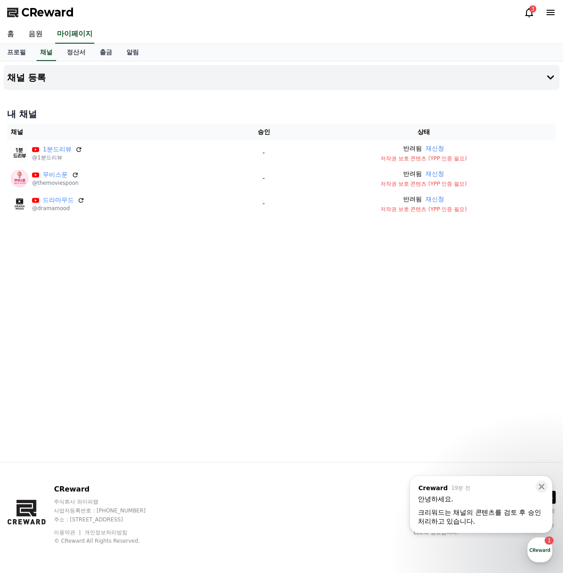
click at [529, 15] on icon at bounding box center [530, 12] width 8 height 9
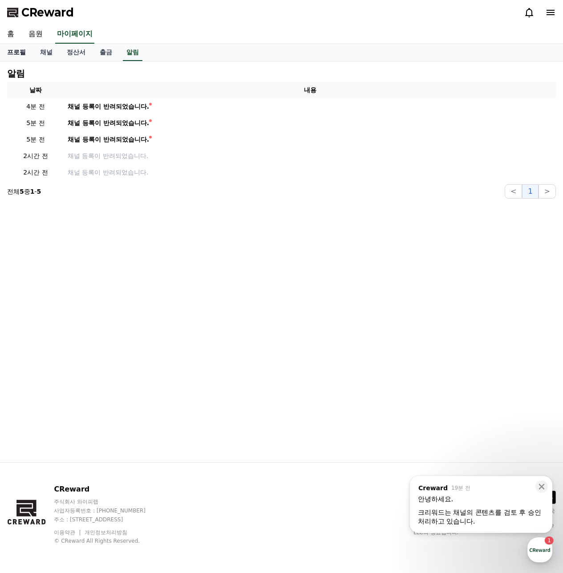
click at [17, 53] on link "프로필" at bounding box center [16, 52] width 33 height 17
select select "**********"
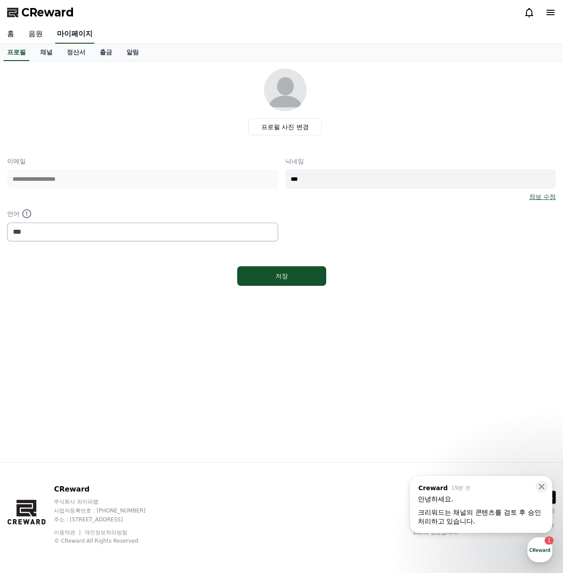
click at [73, 41] on link "마이페이지" at bounding box center [74, 34] width 39 height 19
click at [556, 10] on icon at bounding box center [551, 12] width 11 height 11
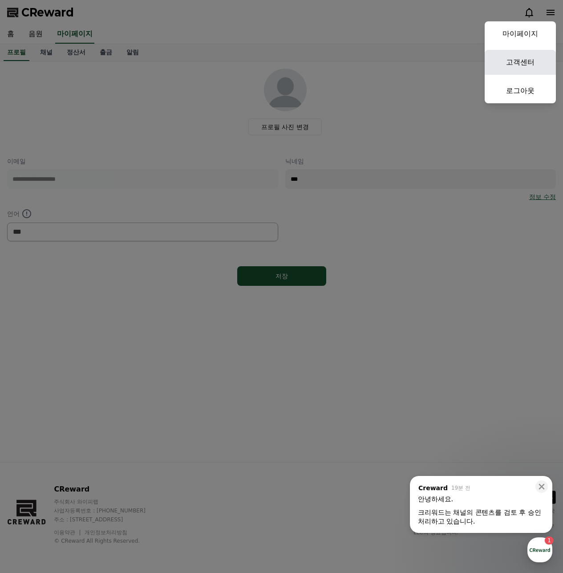
click at [518, 55] on link "고객센터" at bounding box center [520, 62] width 71 height 25
